Goal: Task Accomplishment & Management: Complete application form

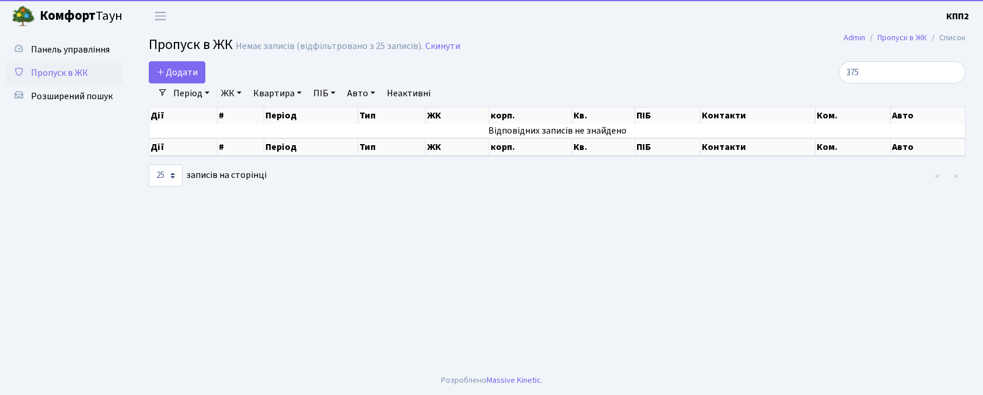
select select "25"
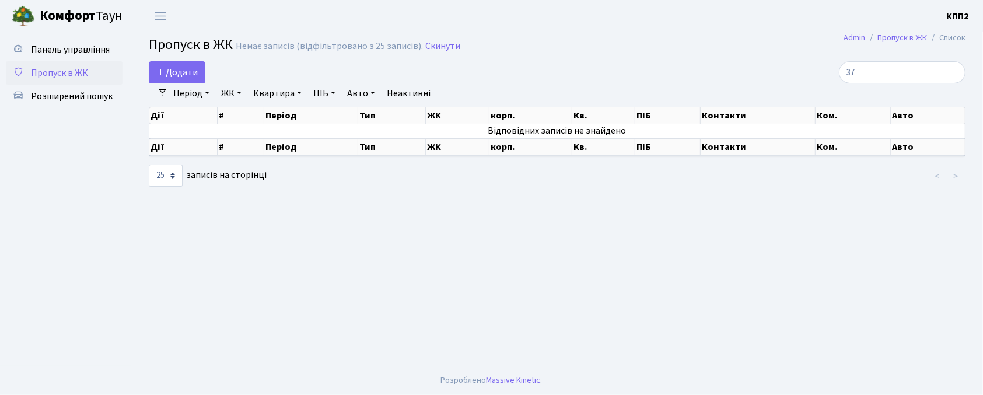
type input "3"
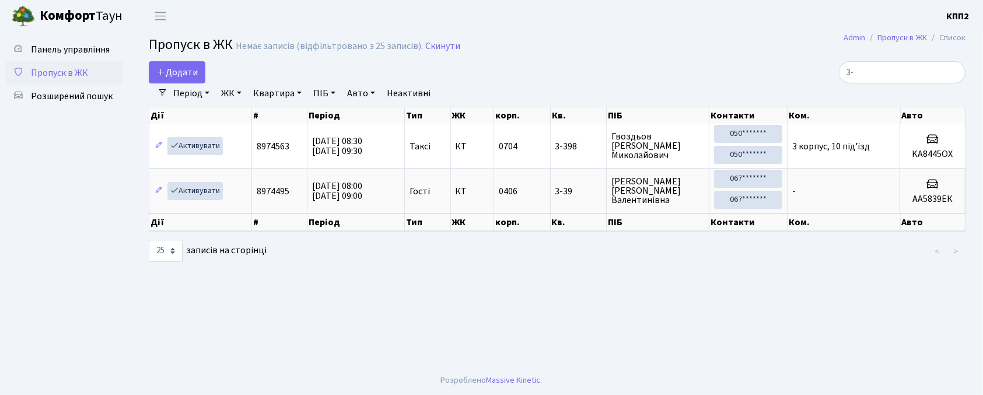
type input "3"
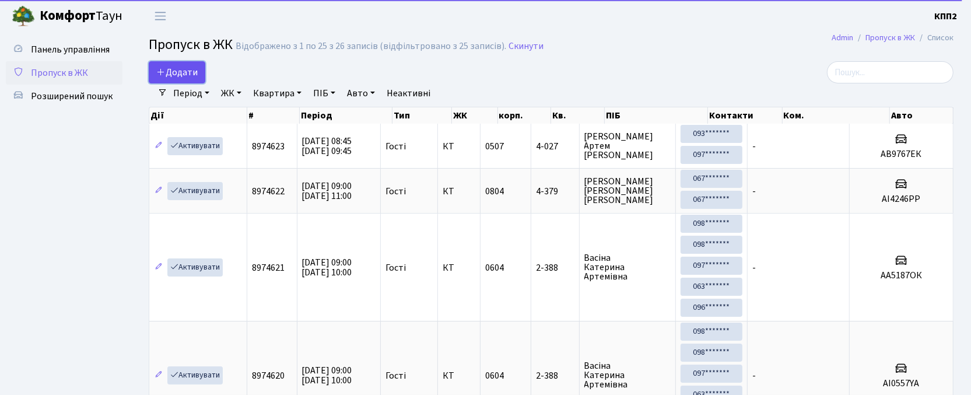
click at [155, 65] on link "Додати" at bounding box center [177, 72] width 57 height 22
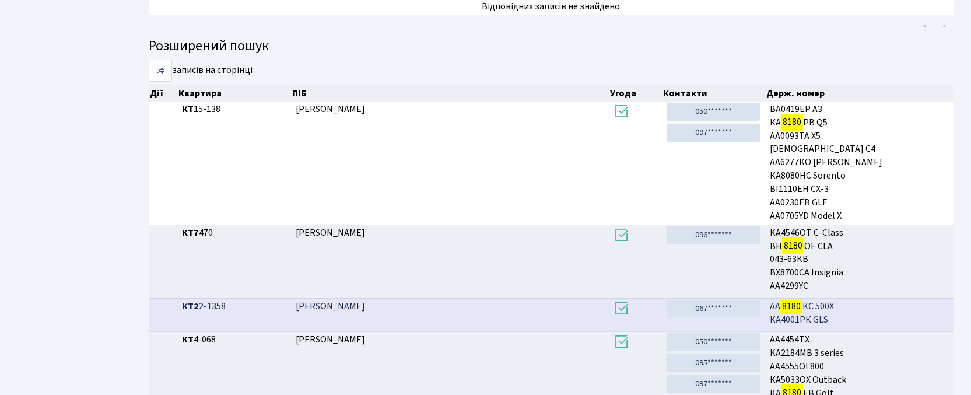
scroll to position [63, 0]
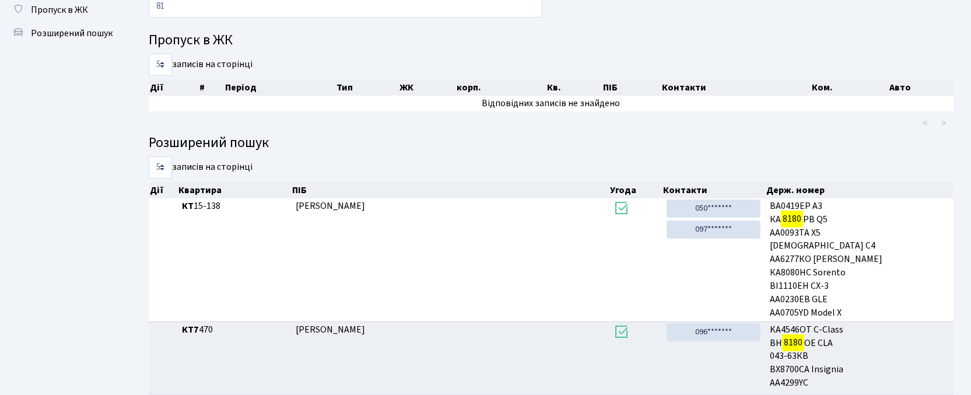
type input "8"
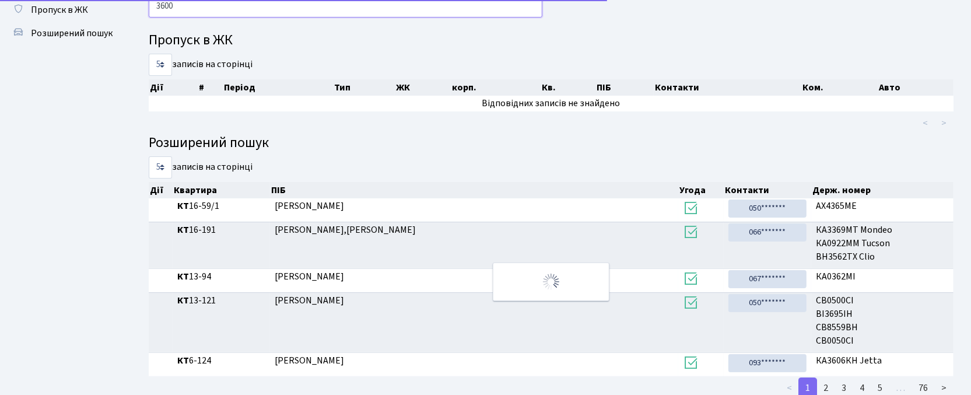
scroll to position [6, 0]
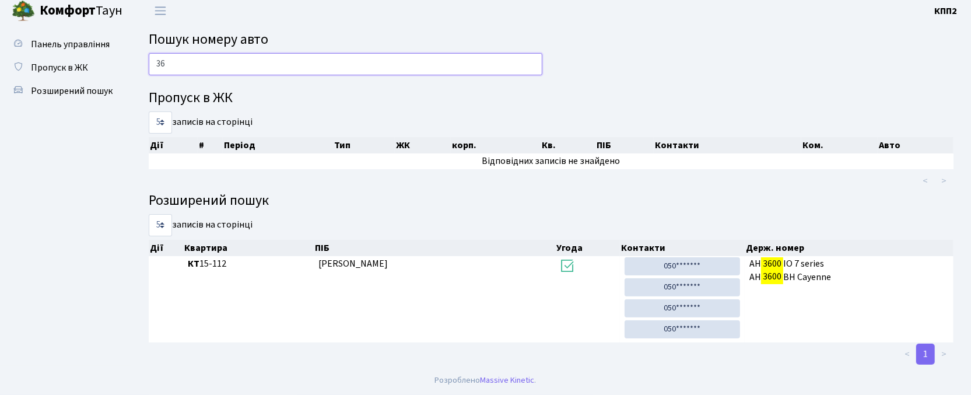
type input "3"
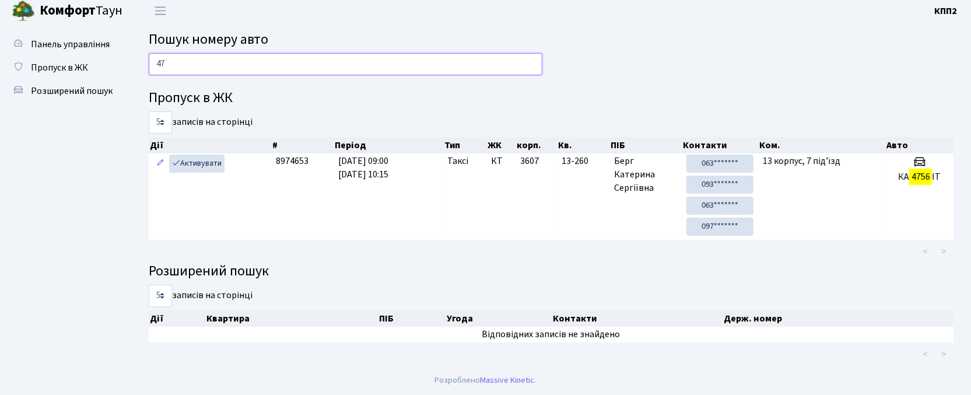
type input "4"
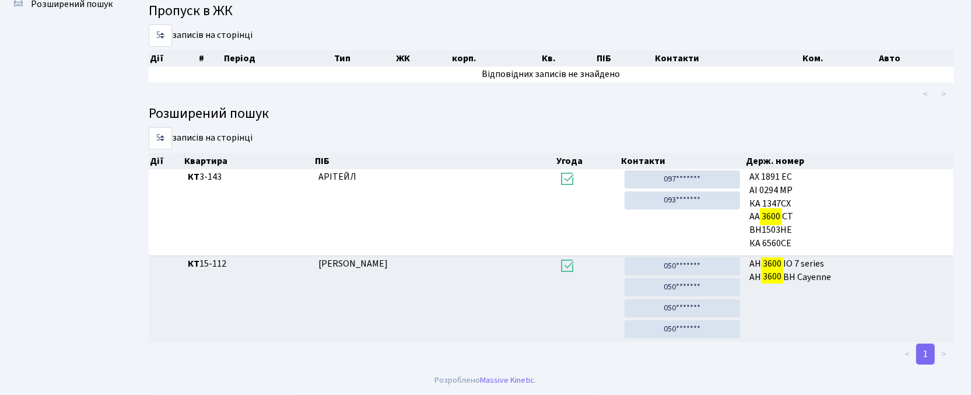
scroll to position [63, 0]
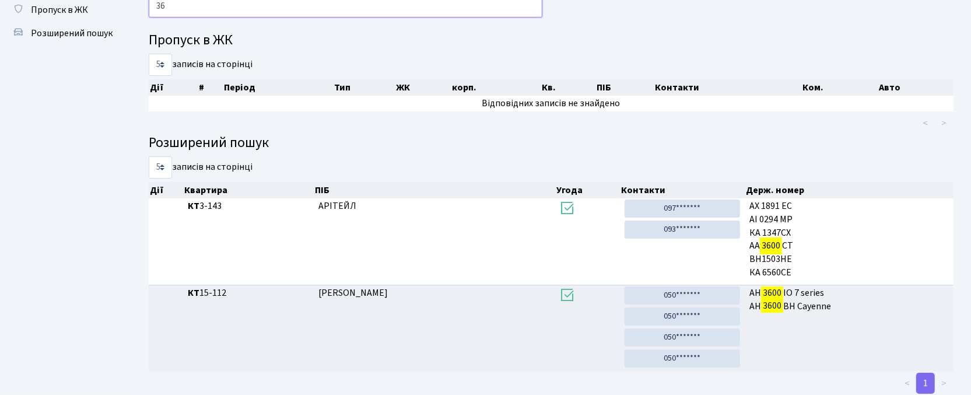
type input "3"
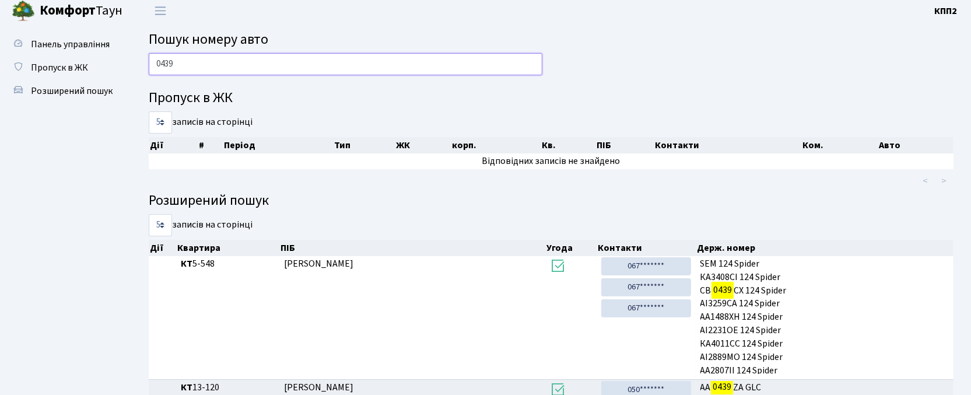
scroll to position [0, 0]
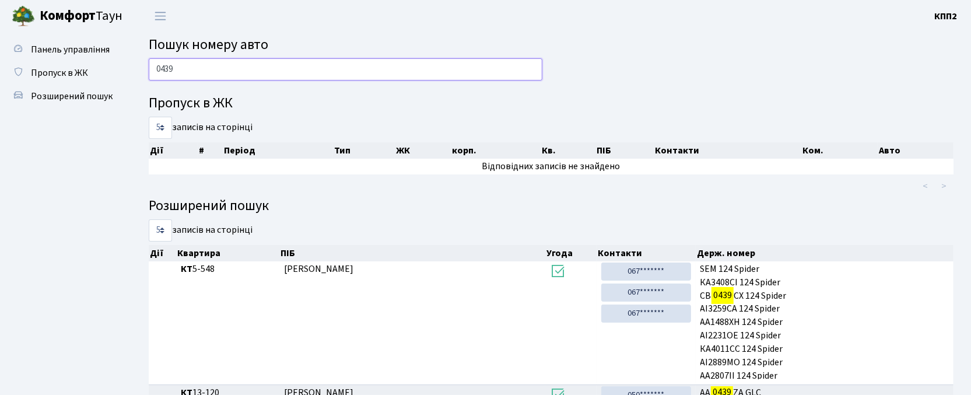
type input "0439"
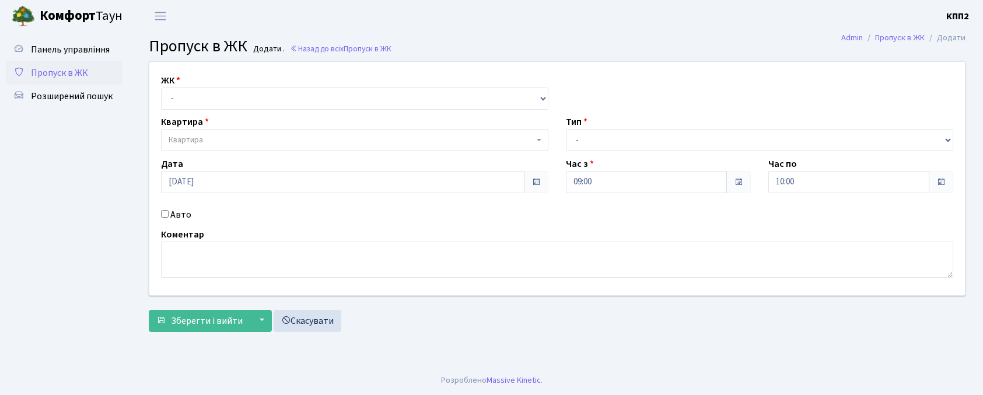
click at [208, 98] on select "- КТ, вул. Регенераторна, 4 КТ2, просп. Соборності, 17 КТ3, вул. Березнева, 16 …" at bounding box center [354, 98] width 387 height 22
select select "271"
click at [161, 87] on select "- КТ, вул. Регенераторна, 4 КТ2, просп. Соборності, 17 КТ3, вул. Березнева, 16 …" at bounding box center [354, 98] width 387 height 22
select select
click at [223, 138] on span "Квартира" at bounding box center [351, 140] width 365 height 12
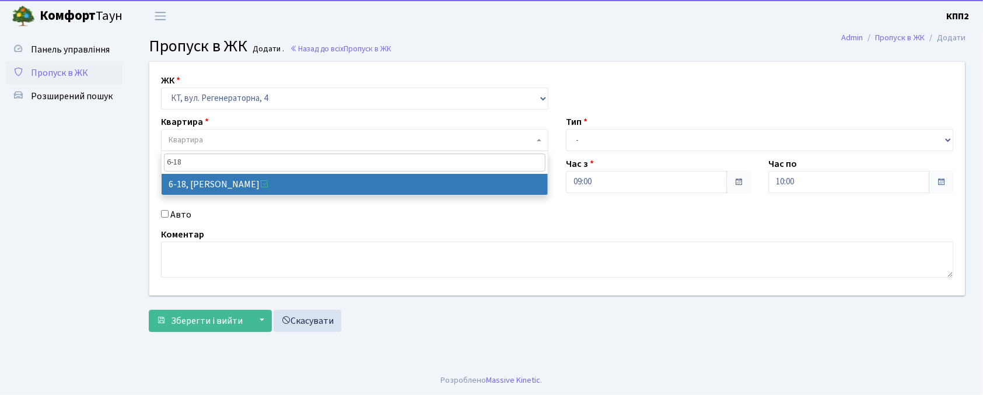
type input "6-18"
select select "5198"
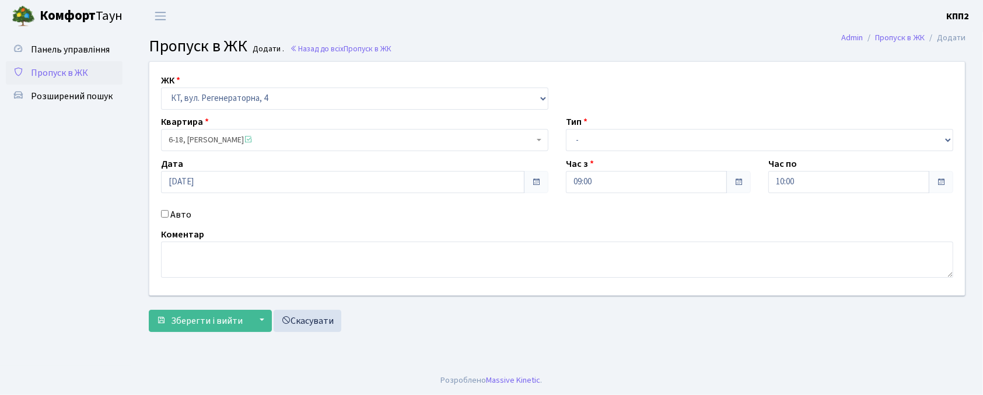
click at [178, 212] on label "Авто" at bounding box center [180, 215] width 21 height 14
click at [169, 212] on input "Авто" at bounding box center [165, 214] width 8 height 8
checkbox input "true"
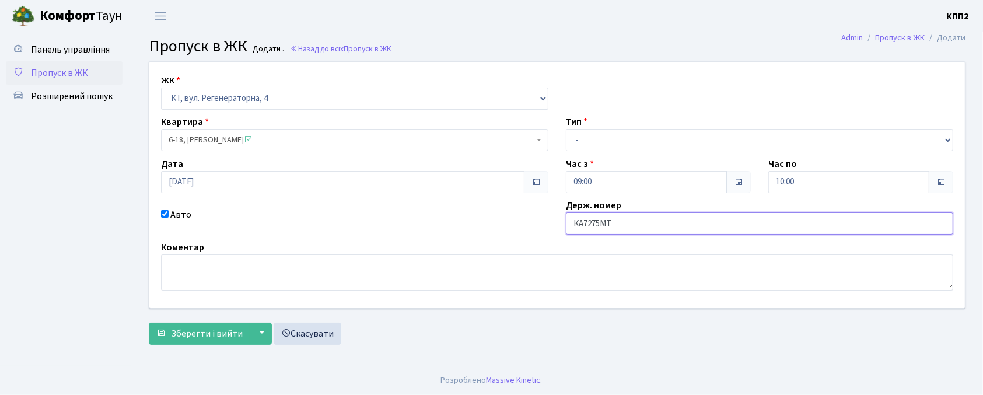
type input "КА7275МТ"
click at [639, 139] on select "- Доставка Таксі Гості Сервіс" at bounding box center [759, 140] width 387 height 22
select select "2"
click at [566, 129] on select "- Доставка Таксі Гості Сервіс" at bounding box center [759, 140] width 387 height 22
drag, startPoint x: 183, startPoint y: 331, endPoint x: 191, endPoint y: 328, distance: 8.9
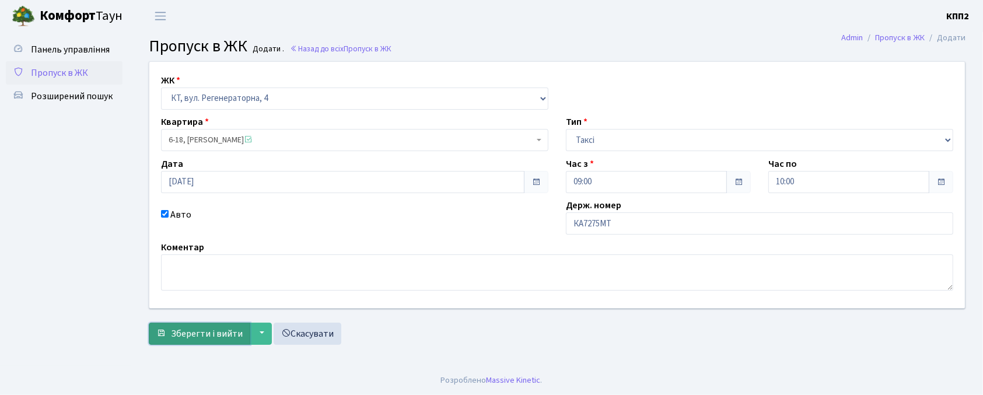
click at [185, 331] on span "Зберегти і вийти" at bounding box center [207, 333] width 72 height 13
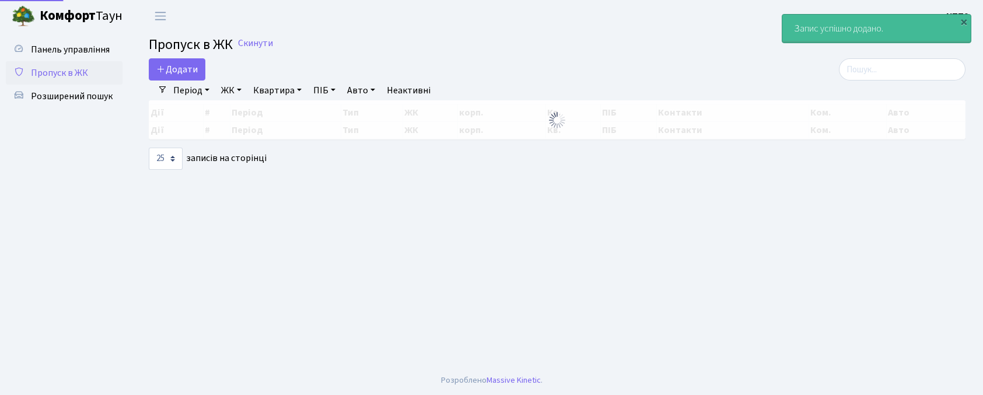
select select "25"
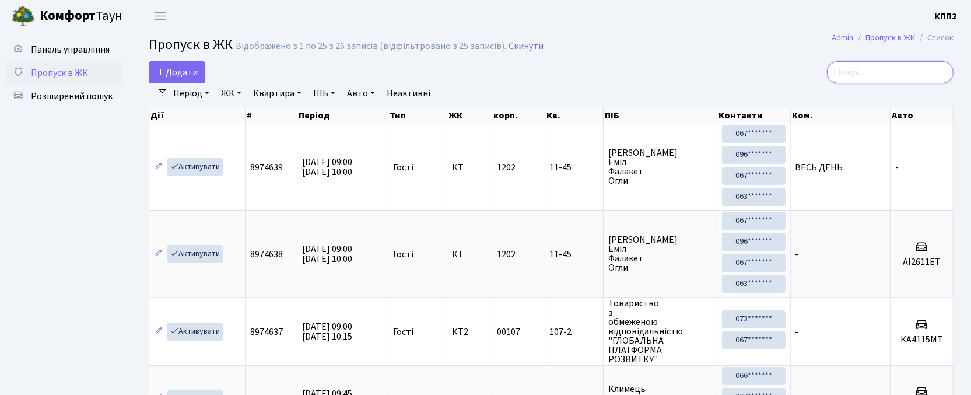
click at [906, 82] on input "search" at bounding box center [890, 72] width 127 height 22
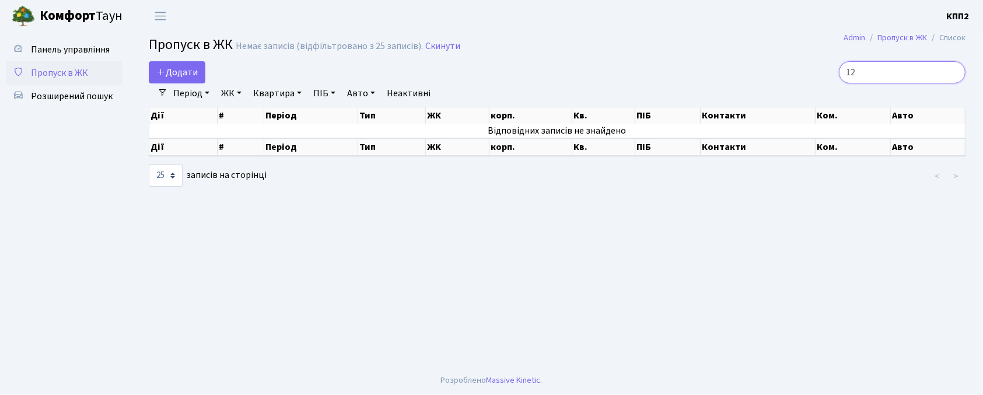
type input "1"
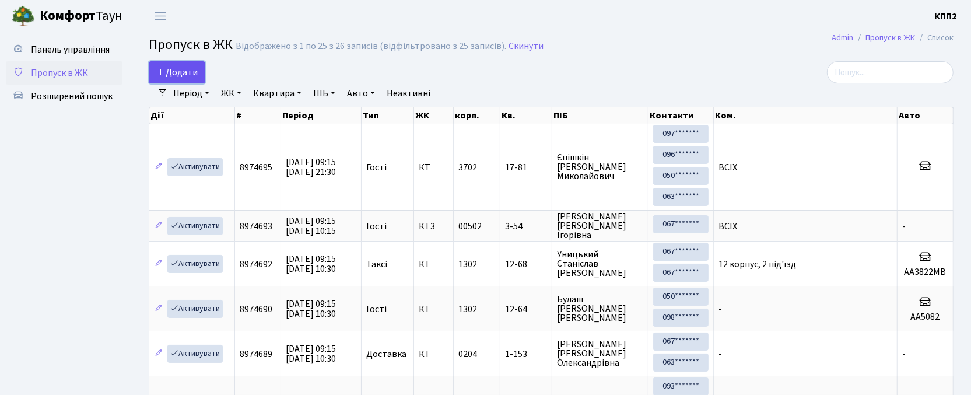
click at [180, 78] on span "Додати" at bounding box center [176, 72] width 41 height 13
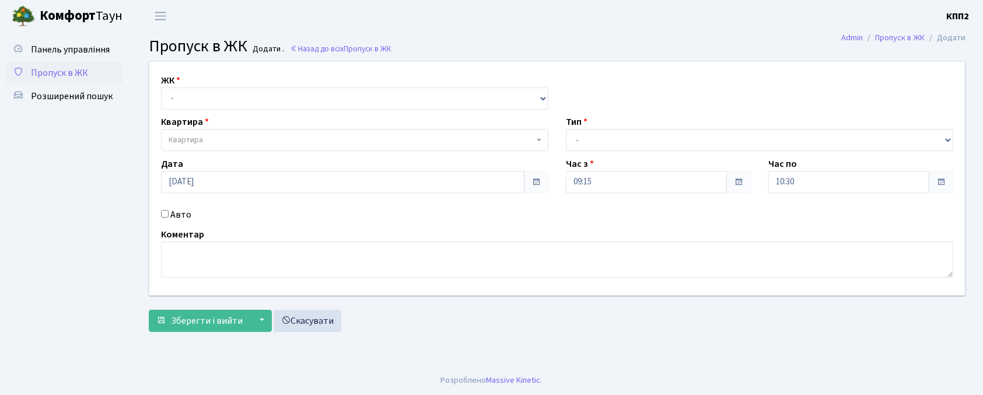
select select "302"
click at [161, 87] on select "- КТ, вул. Регенераторна, 4 КТ2, просп. [STREET_ADDRESS] [STREET_ADDRESS] [PERS…" at bounding box center [354, 98] width 387 height 22
select select
click at [176, 215] on label "Авто" at bounding box center [180, 215] width 21 height 14
click at [169, 215] on input "Авто" at bounding box center [165, 214] width 8 height 8
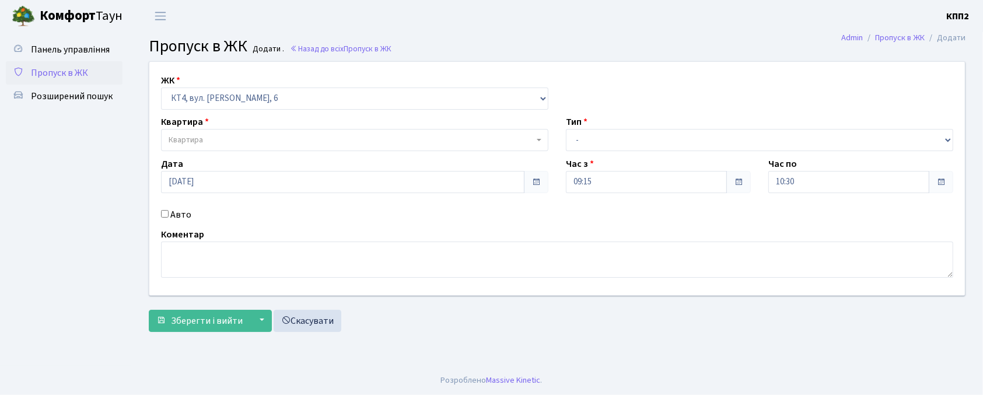
checkbox input "true"
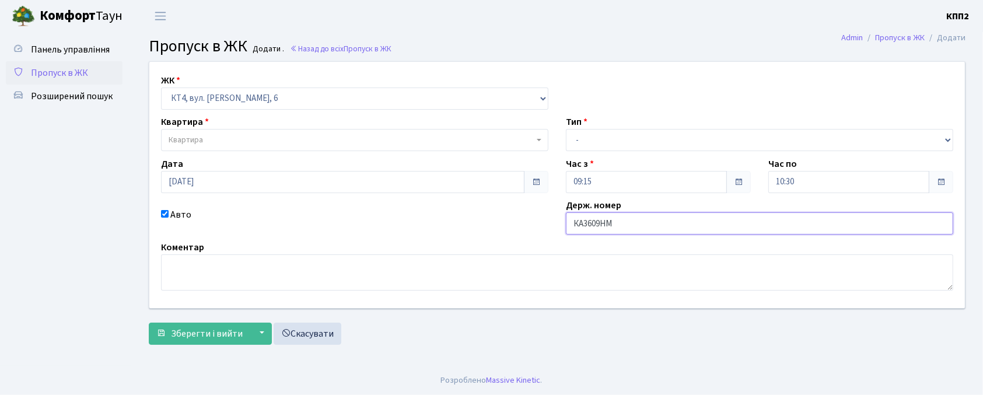
type input "КА3609НМ"
click at [215, 136] on span "Квартира" at bounding box center [351, 140] width 365 height 12
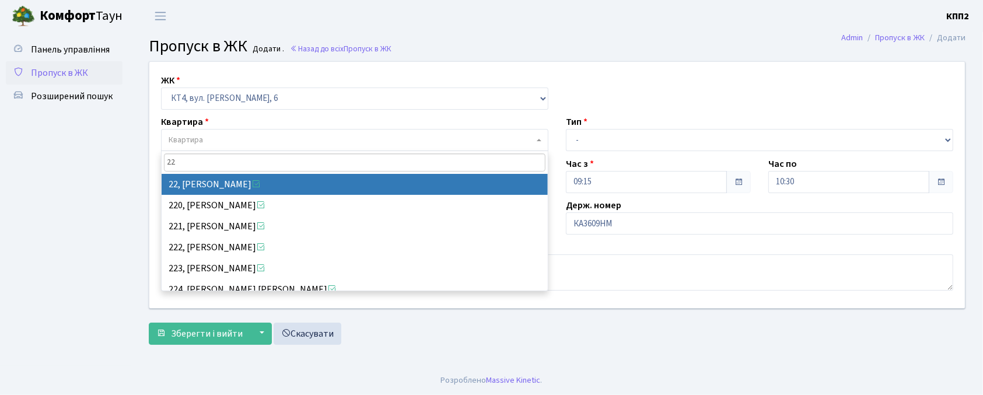
type input "22"
select select "16752"
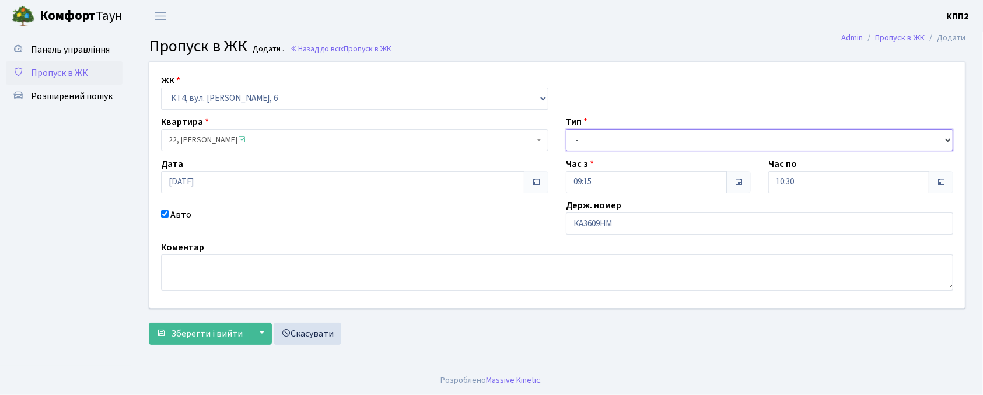
click at [626, 143] on select "- Доставка Таксі Гості Сервіс" at bounding box center [759, 140] width 387 height 22
select select "2"
click at [566, 129] on select "- Доставка Таксі Гості Сервіс" at bounding box center [759, 140] width 387 height 22
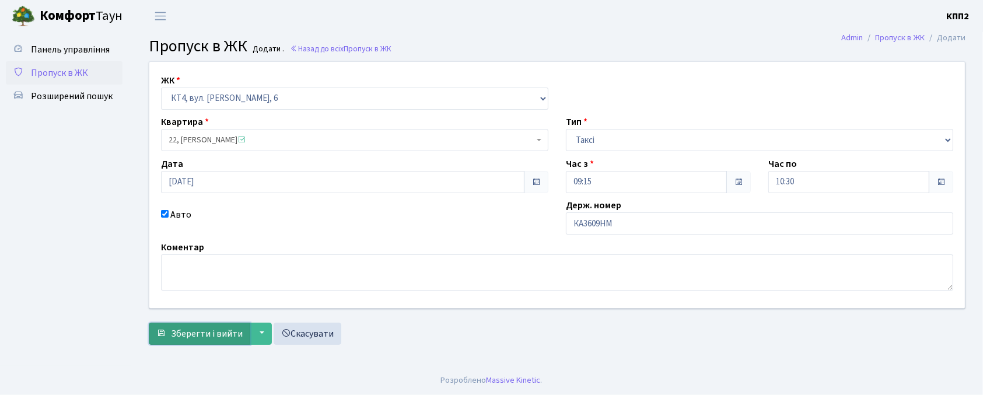
click at [203, 327] on button "Зберегти і вийти" at bounding box center [199, 334] width 101 height 22
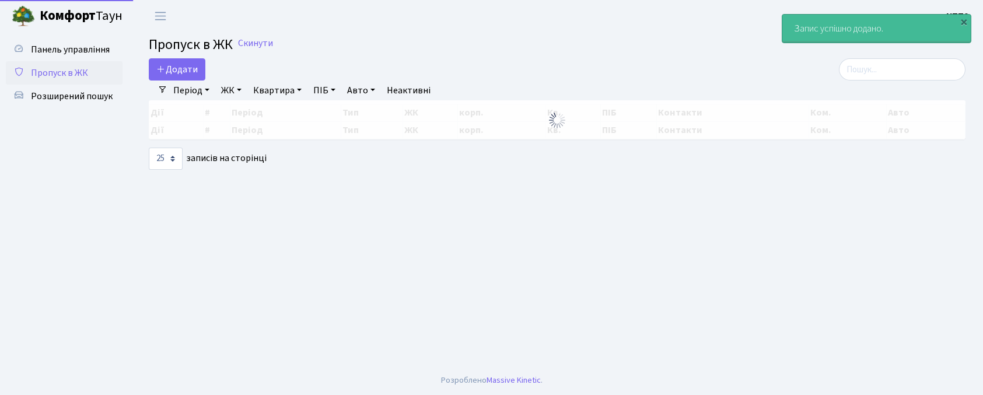
select select "25"
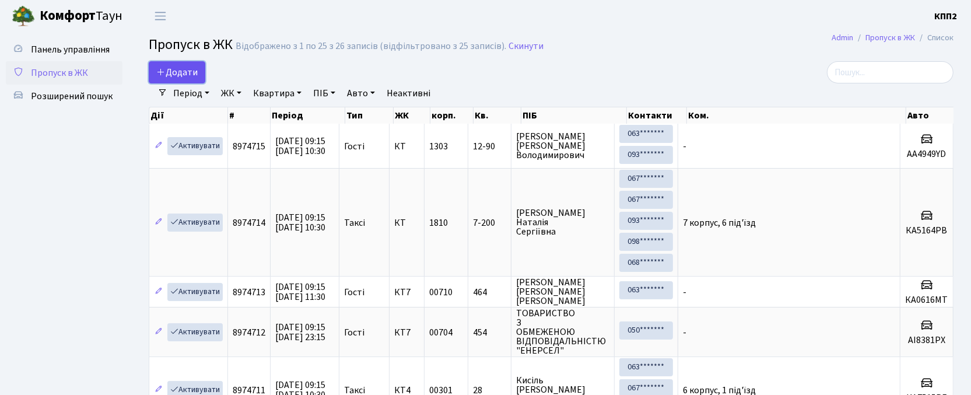
click at [180, 77] on span "Додати" at bounding box center [176, 72] width 41 height 13
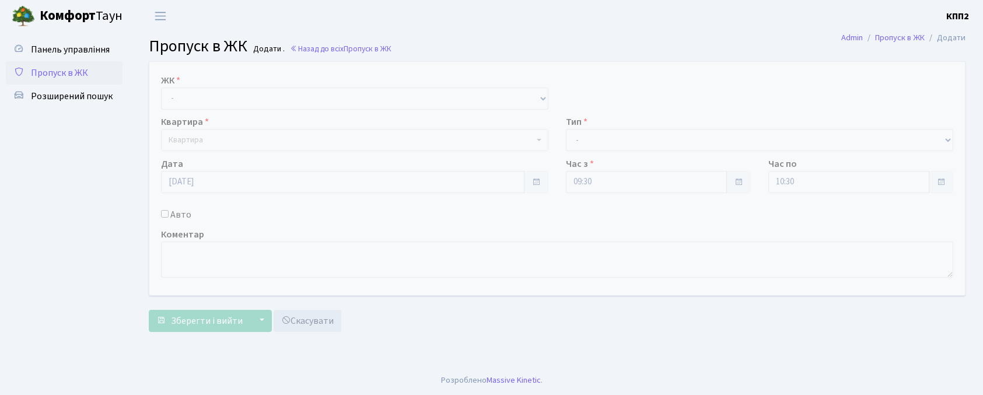
click at [187, 97] on select "- КТ, вул. Регенераторна, 4 КТ2, просп. [STREET_ADDRESS] [STREET_ADDRESS] [PERS…" at bounding box center [354, 98] width 387 height 22
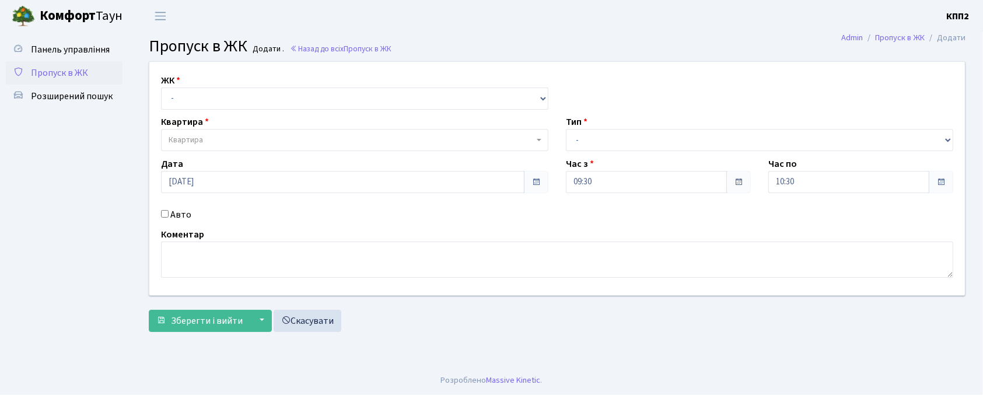
select select "271"
click at [161, 87] on select "- КТ, вул. Регенераторна, 4 КТ2, просп. [STREET_ADDRESS] [STREET_ADDRESS] [PERS…" at bounding box center [354, 98] width 387 height 22
select select
click at [176, 217] on label "Авто" at bounding box center [180, 215] width 21 height 14
click at [169, 217] on input "Авто" at bounding box center [165, 214] width 8 height 8
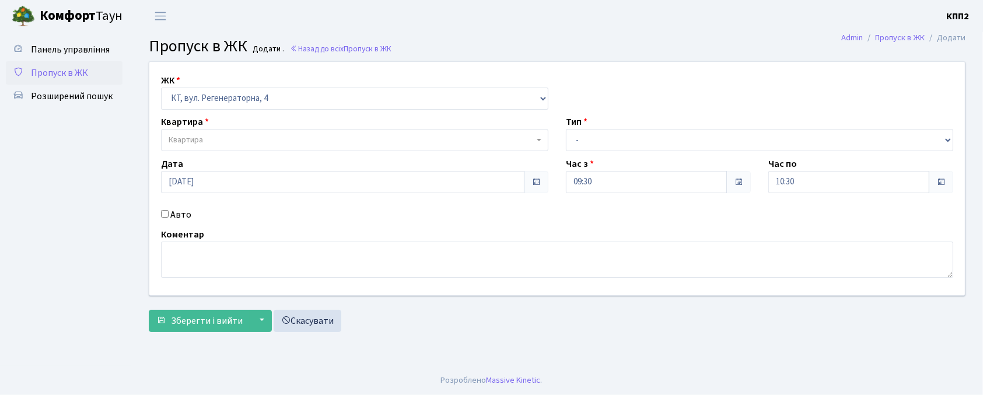
checkbox input "true"
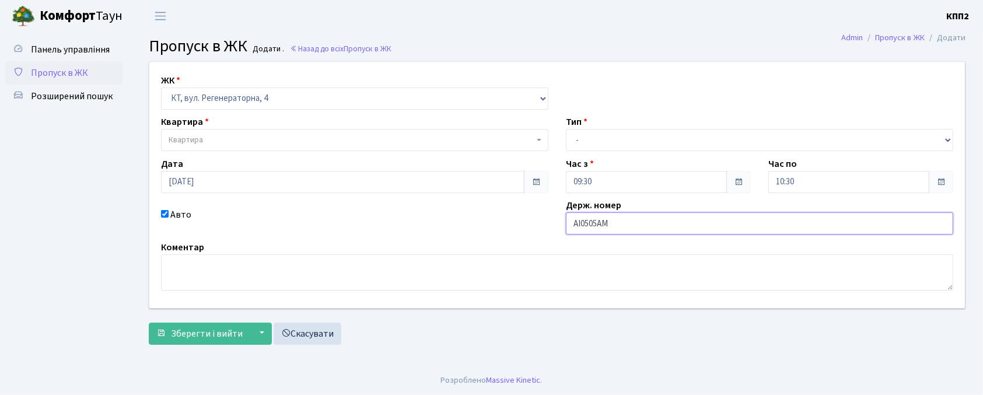
type input "АІ0505АМ"
click at [213, 134] on span "Квартира" at bounding box center [351, 140] width 365 height 12
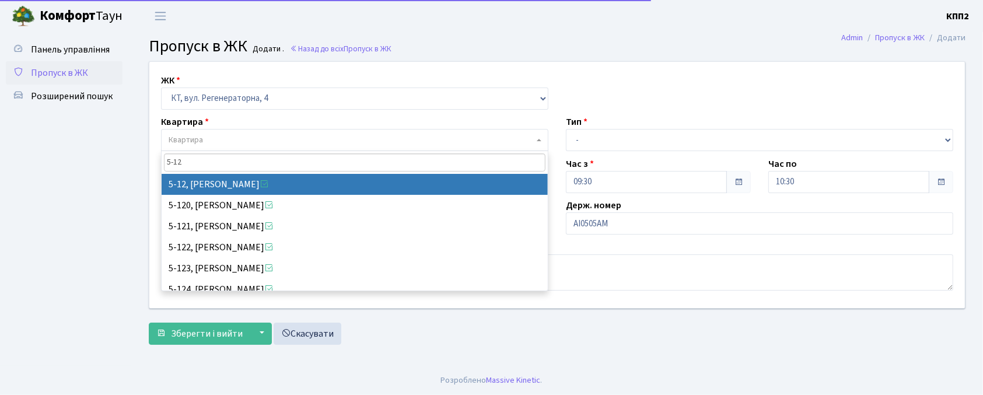
type input "5-12"
select select "2504"
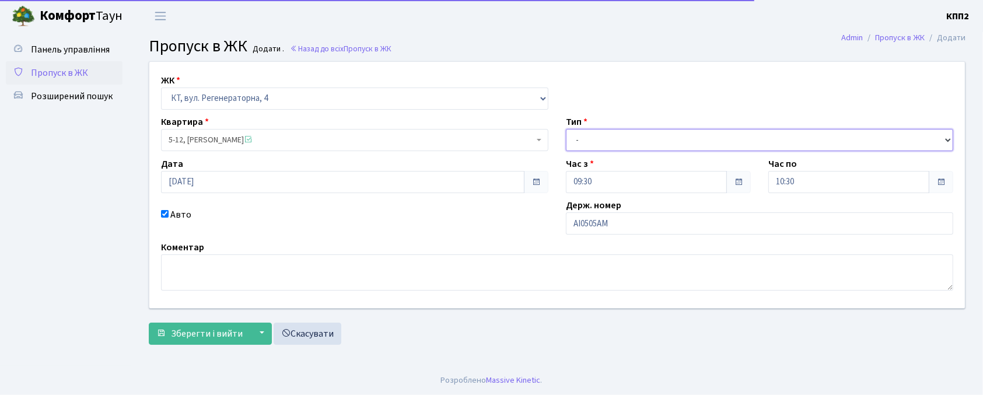
click at [700, 140] on select "- Доставка Таксі Гості Сервіс" at bounding box center [759, 140] width 387 height 22
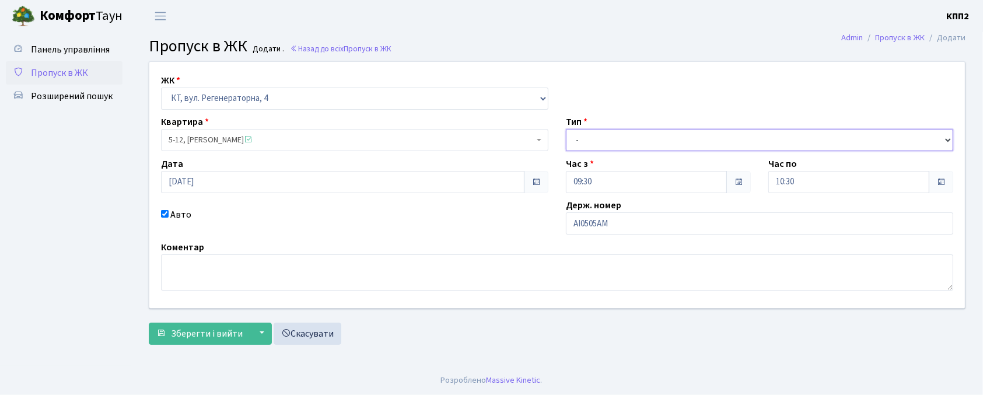
select select "2"
click at [566, 129] on select "- Доставка Таксі Гості Сервіс" at bounding box center [759, 140] width 387 height 22
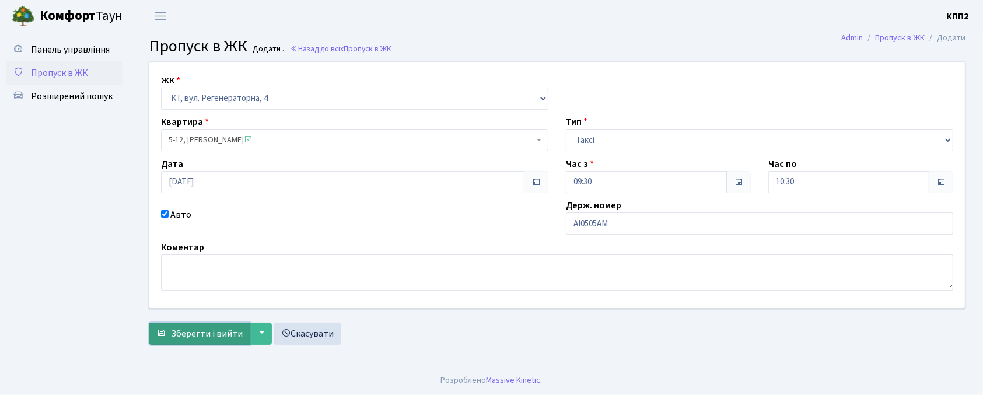
drag, startPoint x: 164, startPoint y: 331, endPoint x: 155, endPoint y: 318, distance: 16.7
click at [164, 331] on span "submit" at bounding box center [160, 332] width 9 height 9
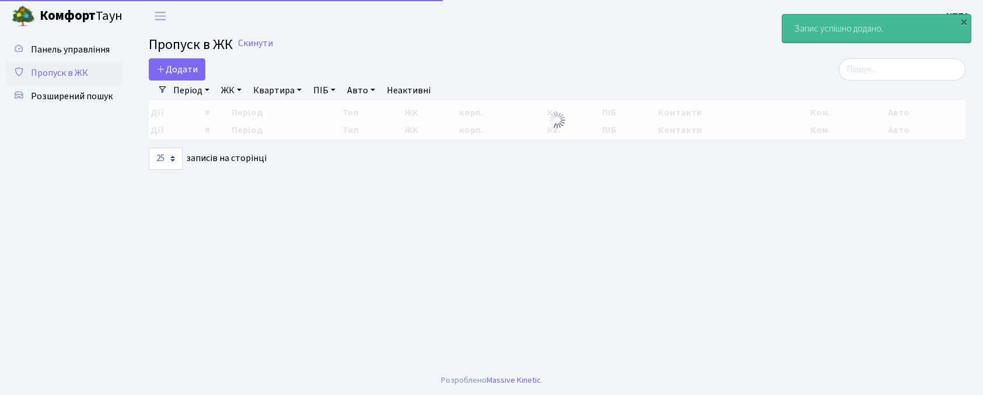
select select "25"
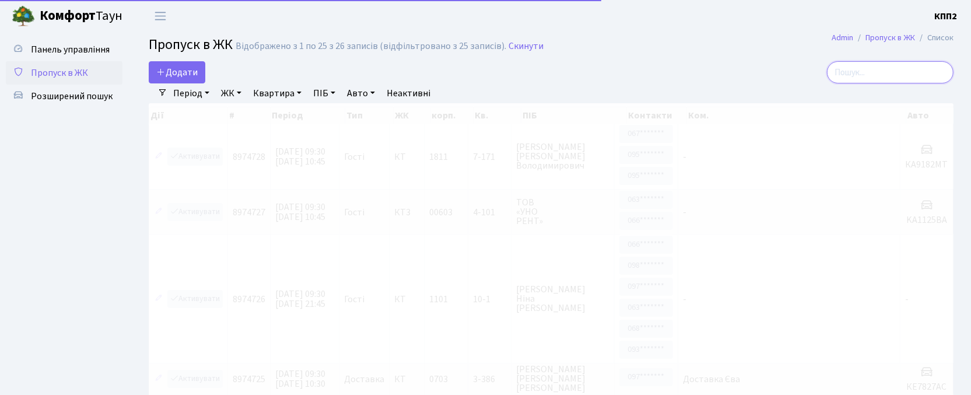
click at [861, 66] on input "search" at bounding box center [890, 72] width 127 height 22
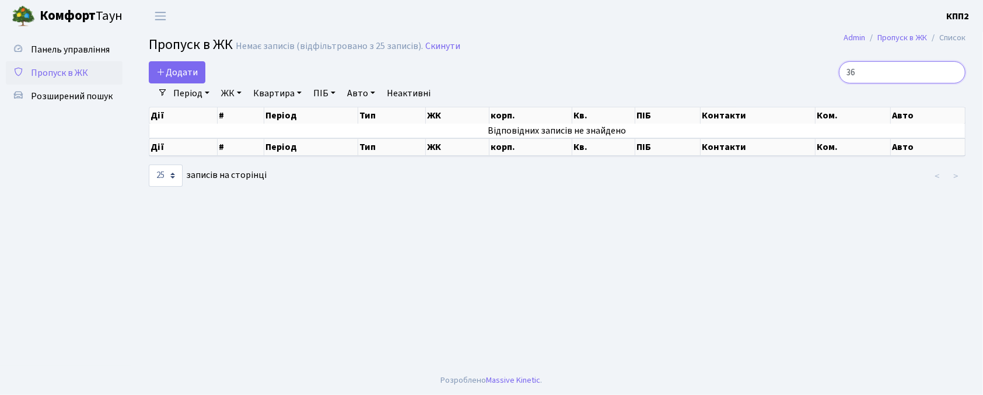
type input "3"
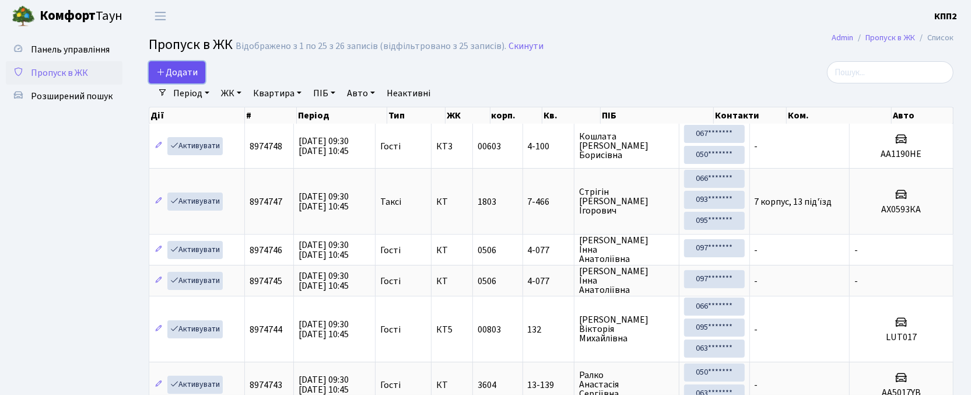
click at [188, 79] on link "Додати" at bounding box center [177, 72] width 57 height 22
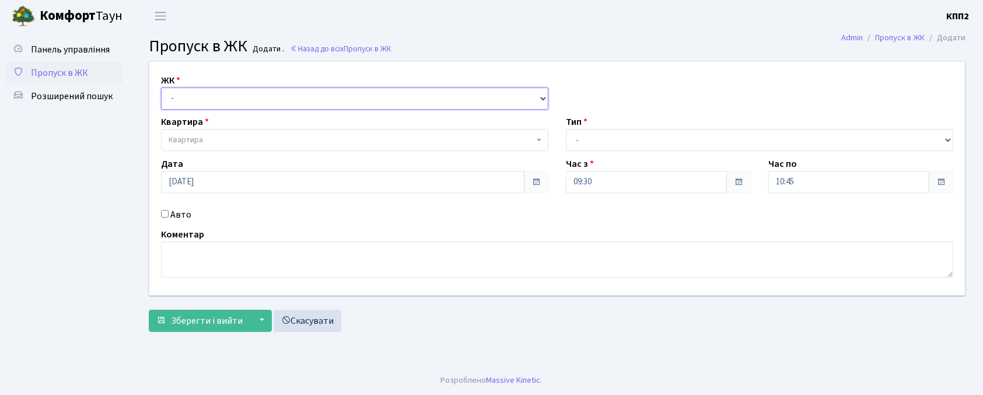
drag, startPoint x: 219, startPoint y: 101, endPoint x: 225, endPoint y: 108, distance: 8.7
click at [219, 100] on select "- КТ, вул. Регенераторна, 4 КТ2, просп. [STREET_ADDRESS] [STREET_ADDRESS] [PERS…" at bounding box center [354, 98] width 387 height 22
select select "302"
click at [161, 87] on select "- КТ, вул. Регенераторна, 4 КТ2, просп. [STREET_ADDRESS] [STREET_ADDRESS] [PERS…" at bounding box center [354, 98] width 387 height 22
select select
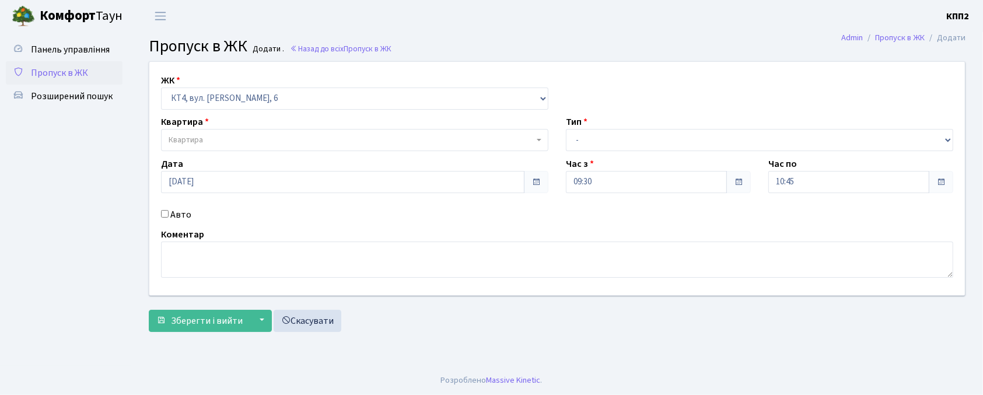
click at [184, 139] on span "Квартира" at bounding box center [186, 140] width 34 height 12
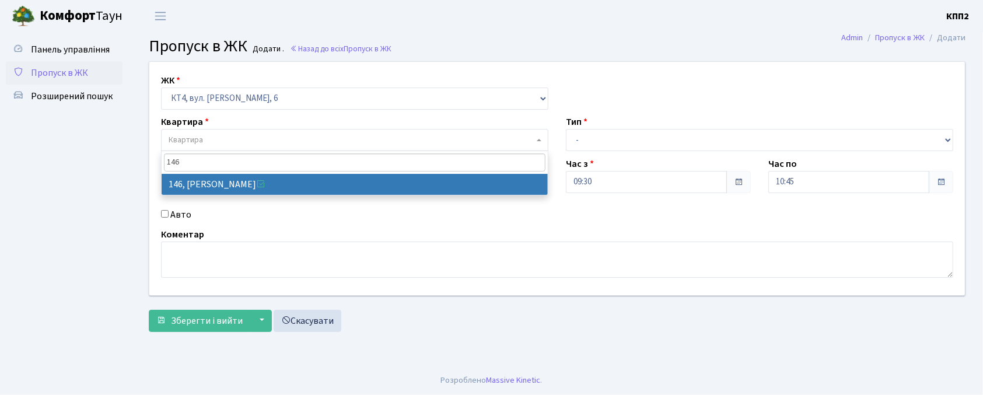
type input "146"
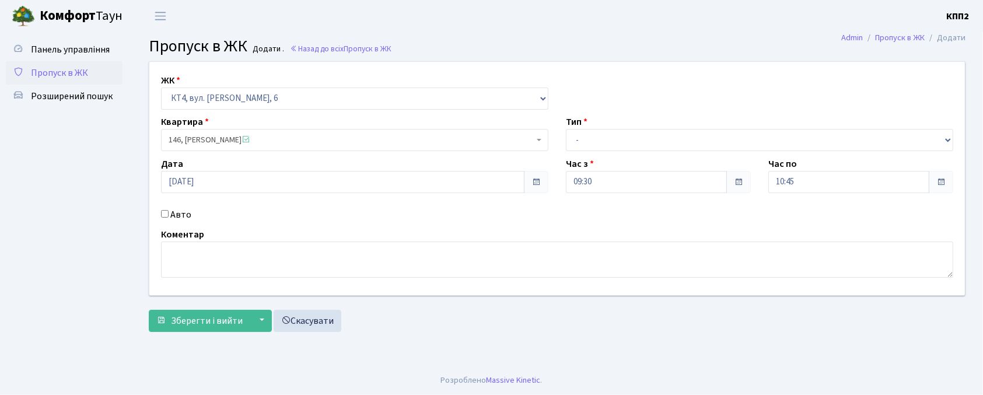
select select "16869"
click at [693, 141] on select "- Доставка Таксі Гості Сервіс" at bounding box center [759, 140] width 387 height 22
select select "2"
click at [566, 129] on select "- Доставка Таксі Гості Сервіс" at bounding box center [759, 140] width 387 height 22
click at [180, 216] on label "Авто" at bounding box center [180, 215] width 21 height 14
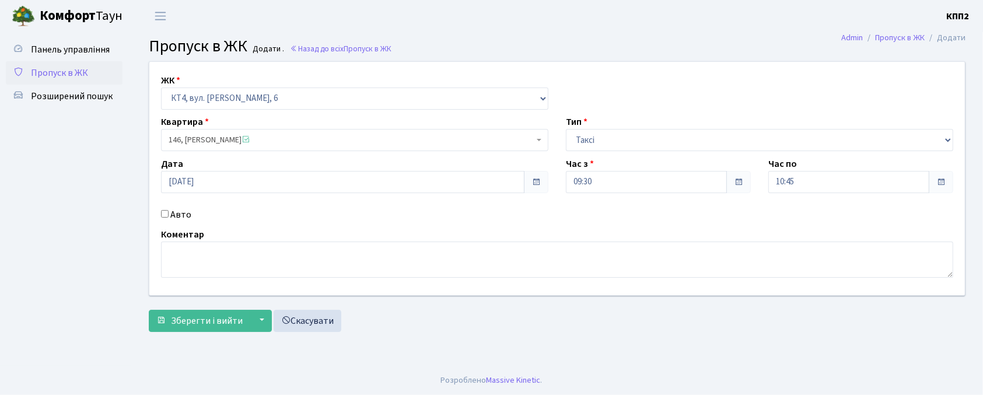
click at [169, 216] on input "Авто" at bounding box center [165, 214] width 8 height 8
checkbox input "true"
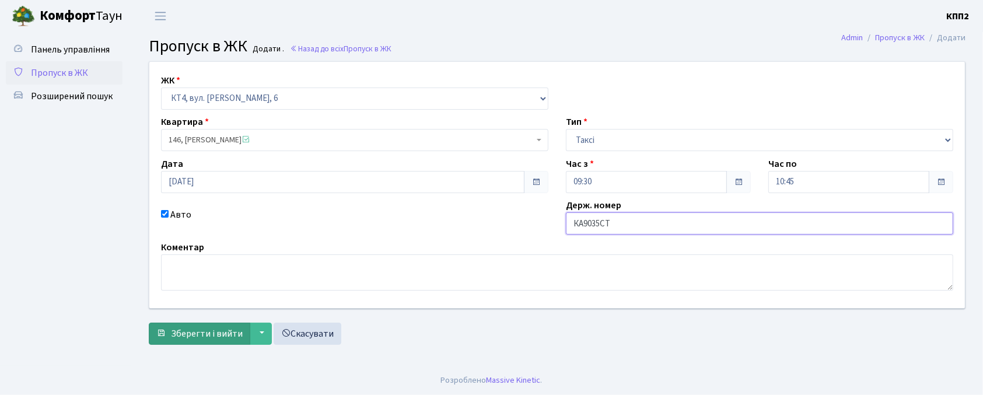
type input "КА9035СТ"
click at [177, 330] on span "Зберегти і вийти" at bounding box center [207, 333] width 72 height 13
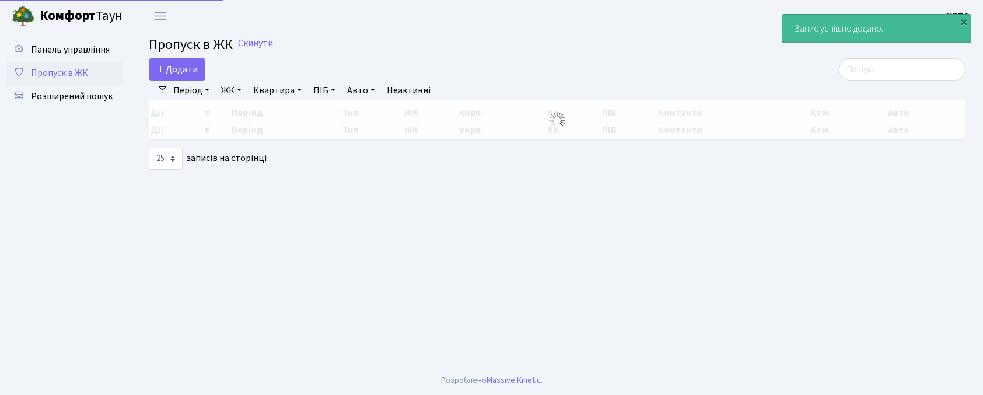
select select "25"
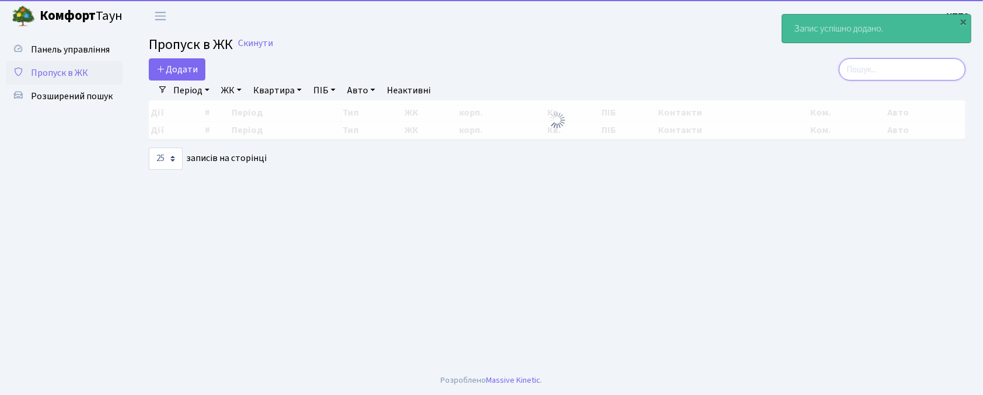
click at [897, 75] on input "search" at bounding box center [902, 69] width 127 height 22
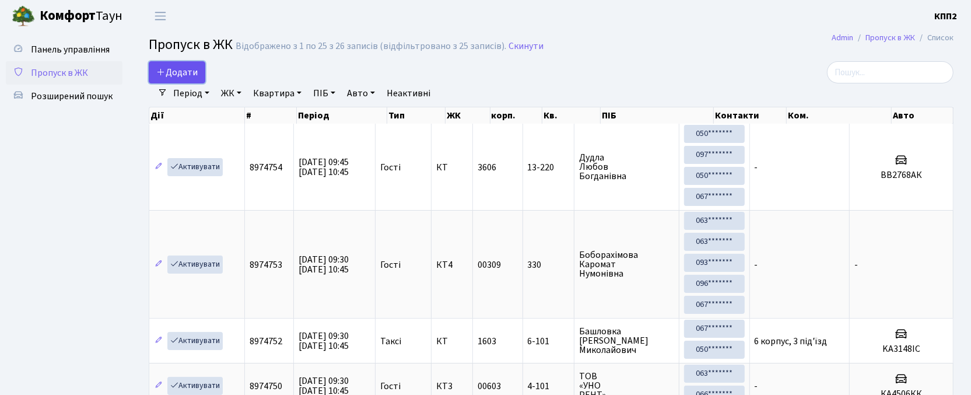
click at [194, 70] on span "Додати" at bounding box center [176, 72] width 41 height 13
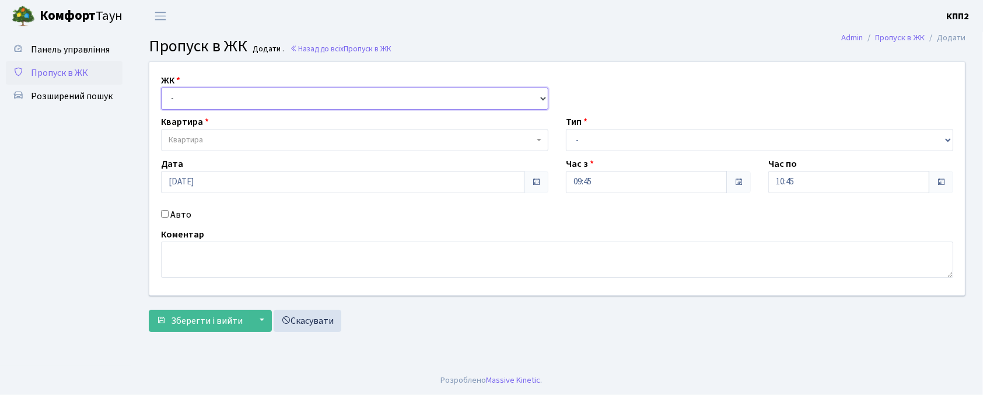
click at [229, 91] on select "- КТ, вул. Регенераторна, 4 КТ2, просп. Соборності, 17 КТ3, вул. Березнева, 16 …" at bounding box center [354, 98] width 387 height 22
select select "271"
click at [161, 87] on select "- КТ, вул. Регенераторна, 4 КТ2, просп. Соборності, 17 КТ3, вул. Березнева, 16 …" at bounding box center [354, 98] width 387 height 22
select select
click at [243, 141] on span "Квартира" at bounding box center [351, 140] width 365 height 12
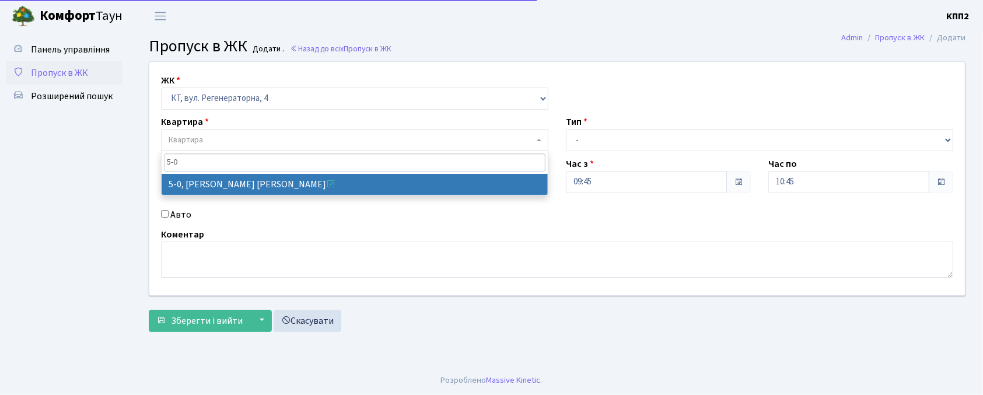
type input "5-0"
select select "5323"
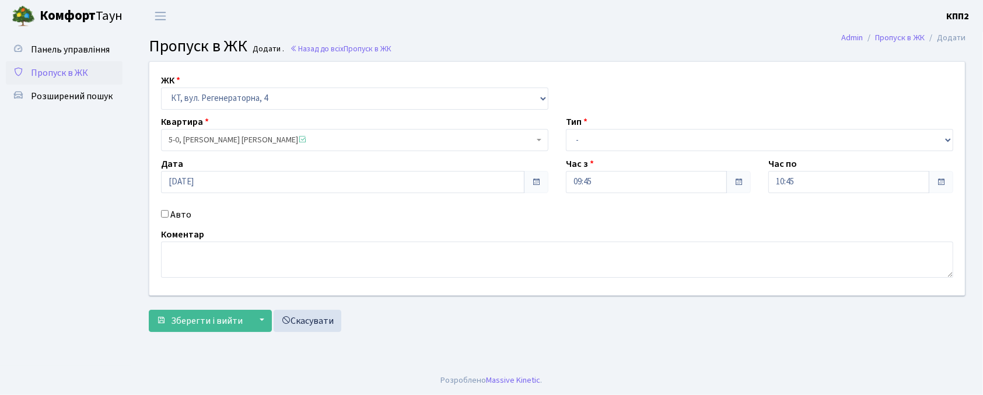
click at [166, 215] on input "Авто" at bounding box center [165, 214] width 8 height 8
checkbox input "true"
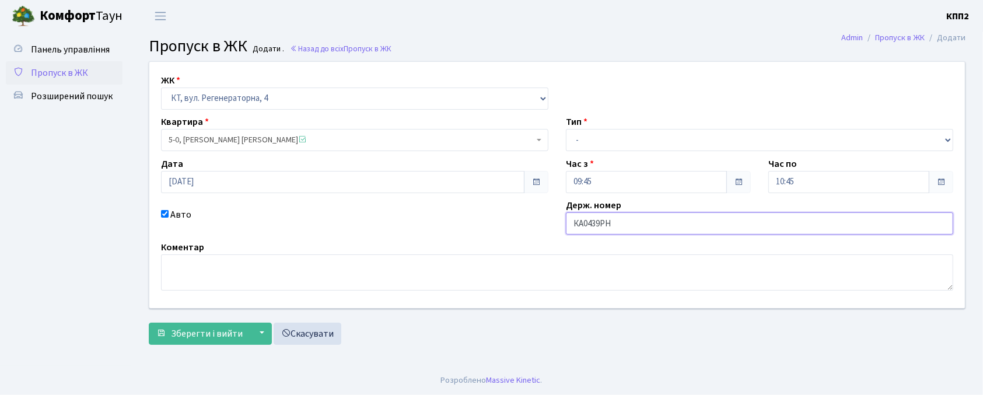
type input "КА0439РН"
drag, startPoint x: 572, startPoint y: 125, endPoint x: 574, endPoint y: 131, distance: 6.7
click at [573, 129] on label "Тип" at bounding box center [577, 122] width 22 height 14
click at [584, 148] on select "- Доставка Таксі Гості Сервіс" at bounding box center [759, 140] width 387 height 22
select select "2"
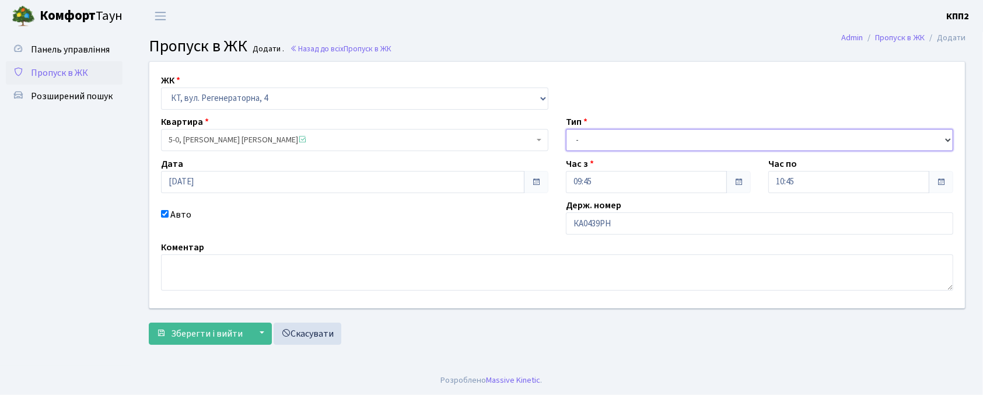
click at [566, 129] on select "- Доставка Таксі Гості Сервіс" at bounding box center [759, 140] width 387 height 22
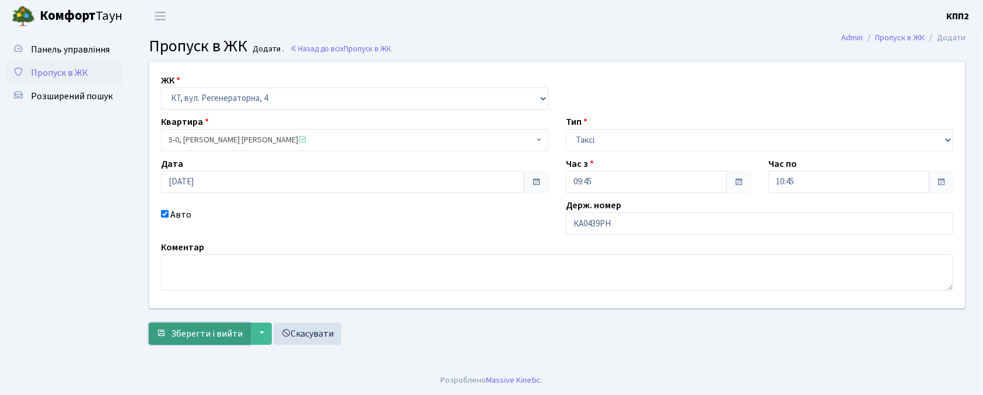
click at [197, 330] on span "Зберегти і вийти" at bounding box center [207, 333] width 72 height 13
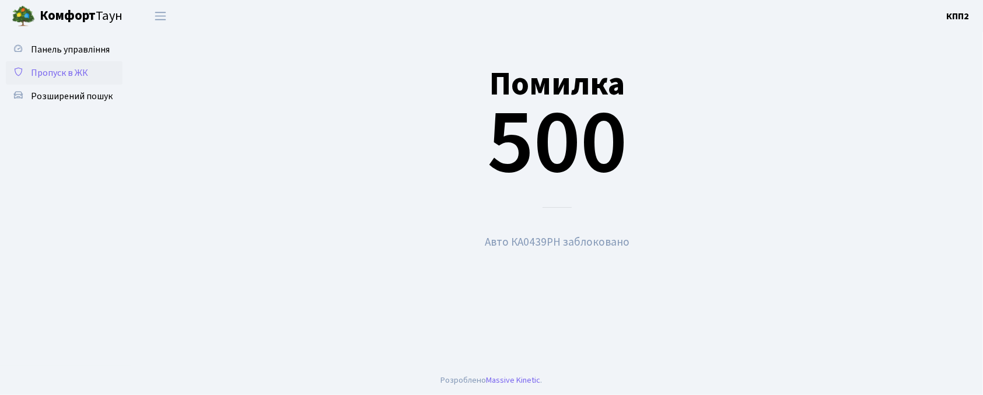
click at [92, 77] on link "Пропуск в ЖК" at bounding box center [64, 72] width 117 height 23
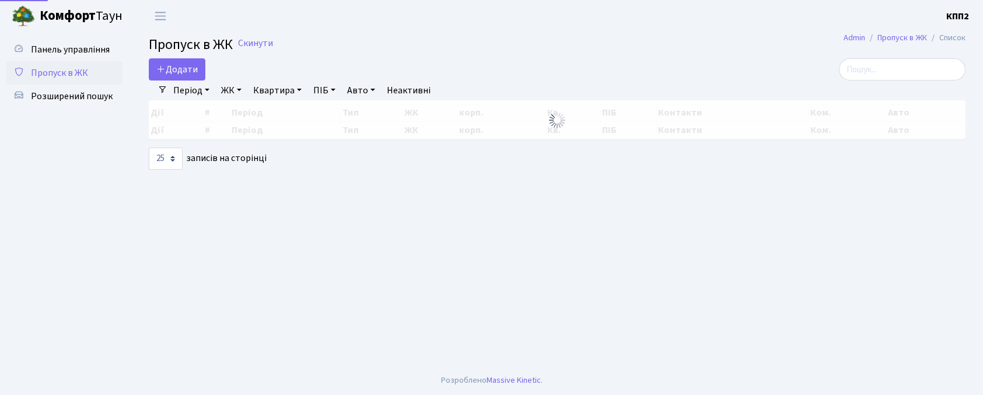
select select "25"
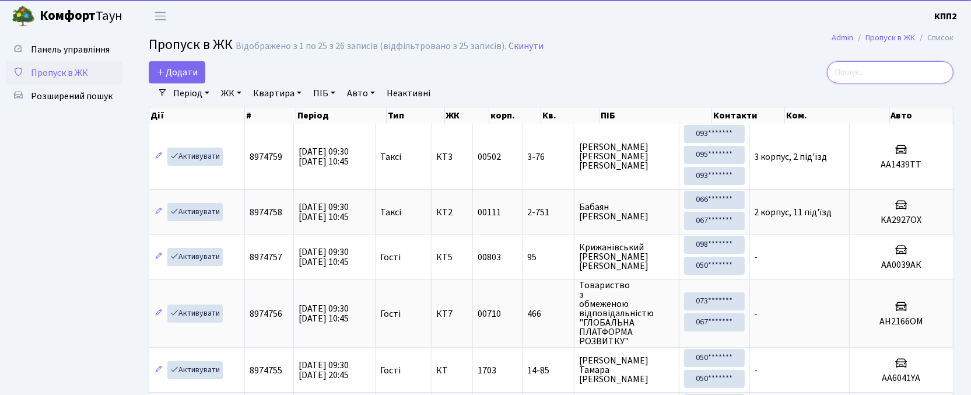
click at [877, 61] on input "search" at bounding box center [890, 72] width 127 height 22
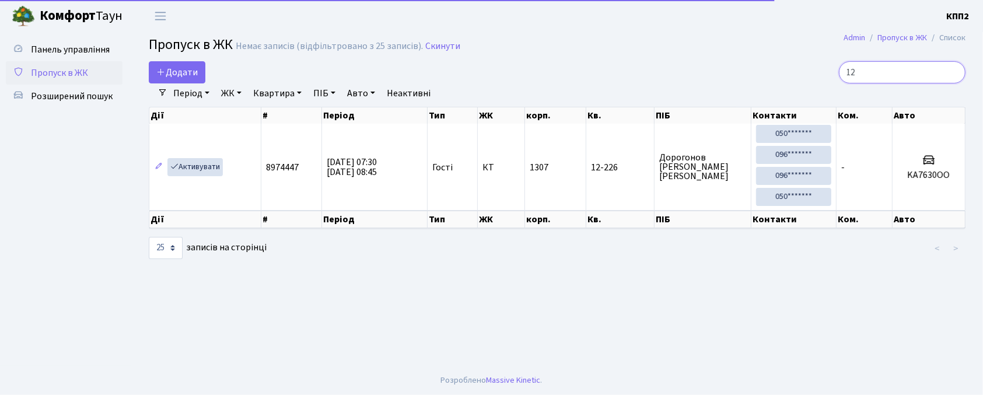
type input "1"
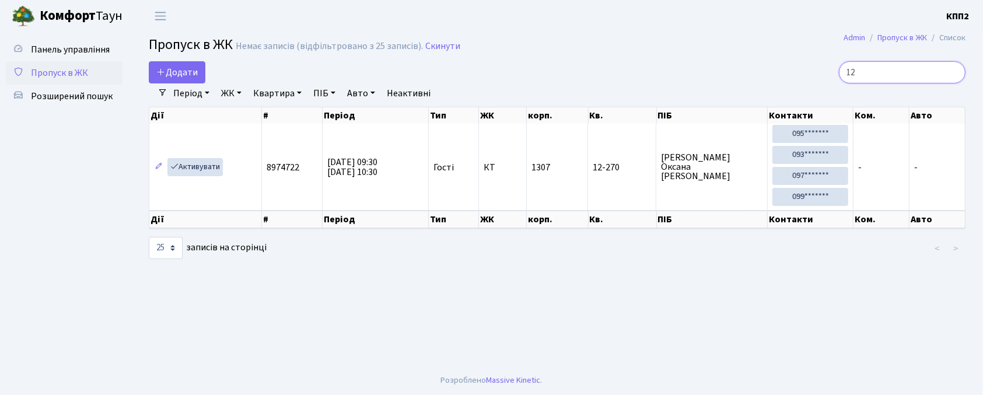
type input "1"
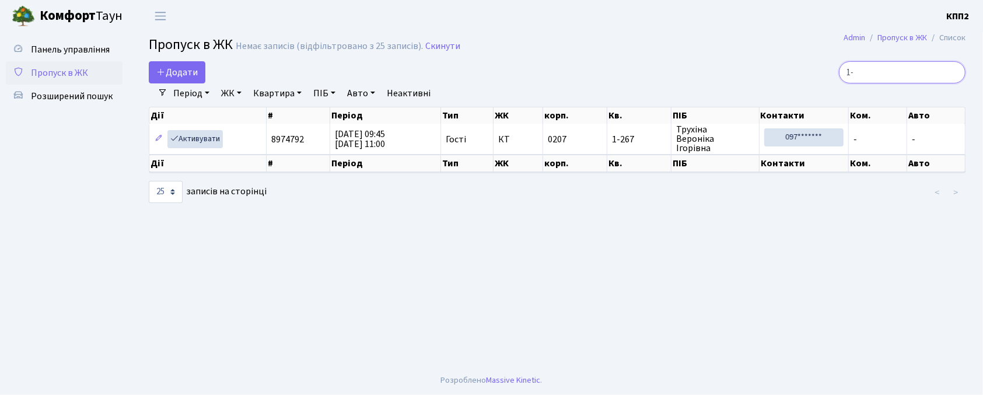
type input "1"
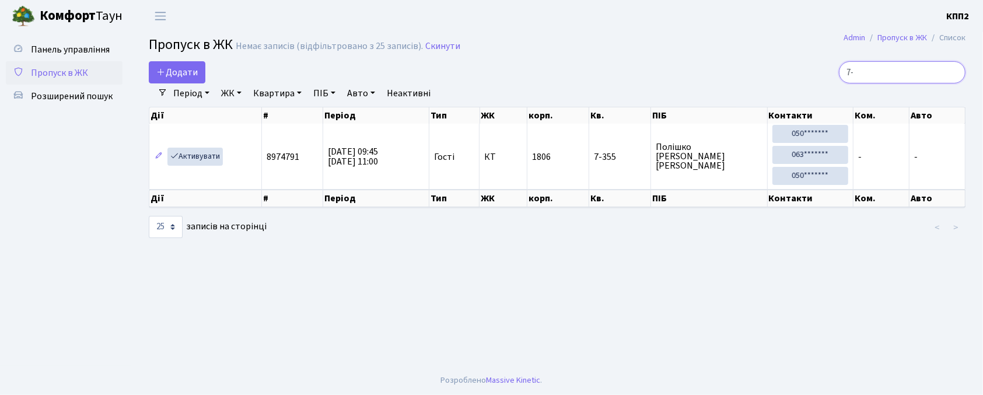
type input "7"
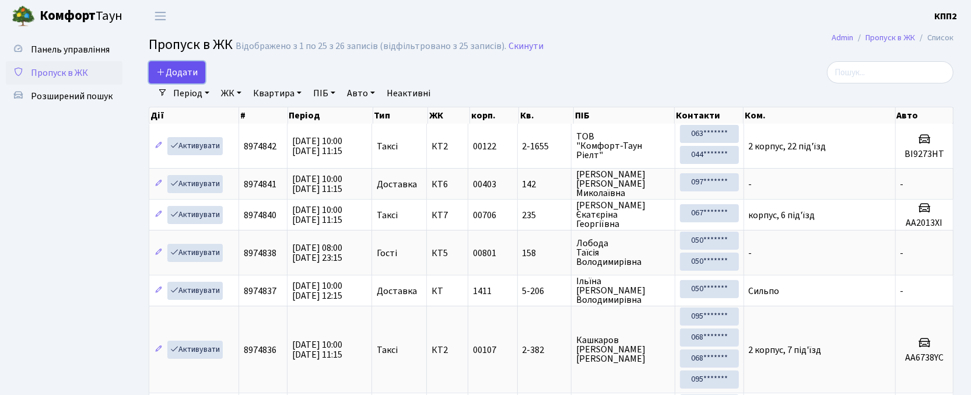
click at [185, 71] on span "Додати" at bounding box center [176, 72] width 41 height 13
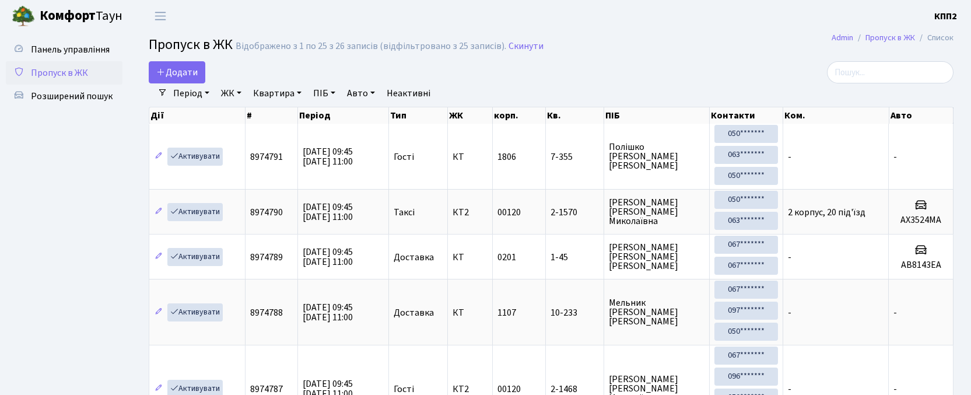
select select "25"
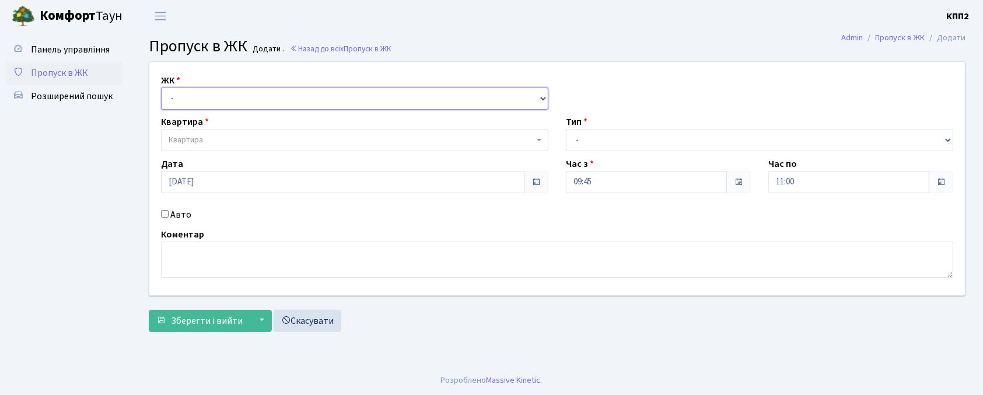
drag, startPoint x: 0, startPoint y: 0, endPoint x: 211, endPoint y: 96, distance: 232.0
click at [211, 96] on select "- КТ, вул. Регенераторна, 4 КТ2, просп. Соборності, 17 КТ3, вул. Березнева, 16 …" at bounding box center [354, 98] width 387 height 22
select select "271"
click at [161, 87] on select "- КТ, вул. Регенераторна, 4 КТ2, просп. Соборності, 17 КТ3, вул. Березнева, 16 …" at bounding box center [354, 98] width 387 height 22
select select
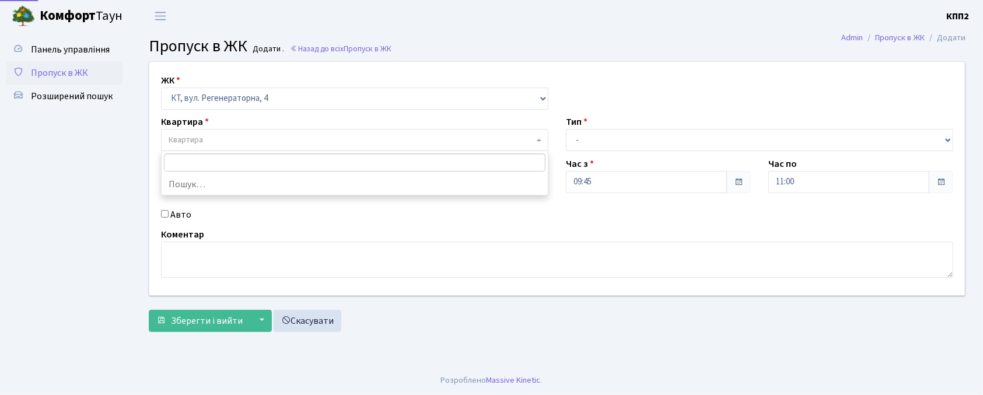
click at [243, 140] on span "Квартира" at bounding box center [351, 140] width 365 height 12
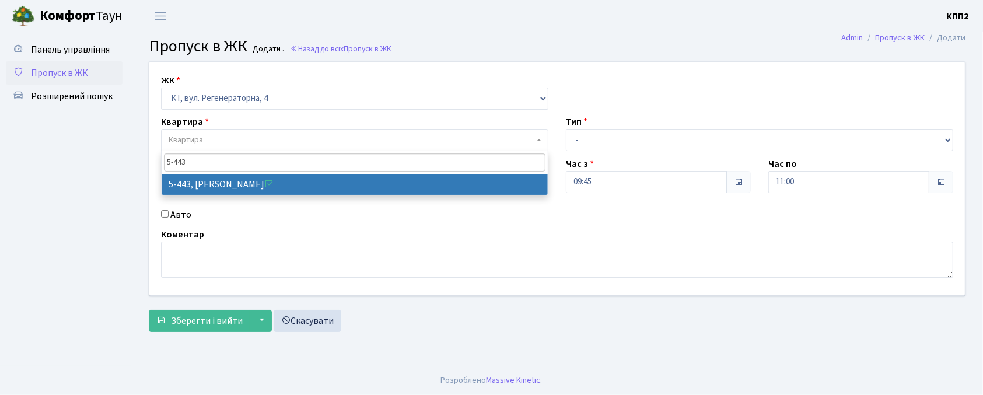
type input "5-443"
select select "2051"
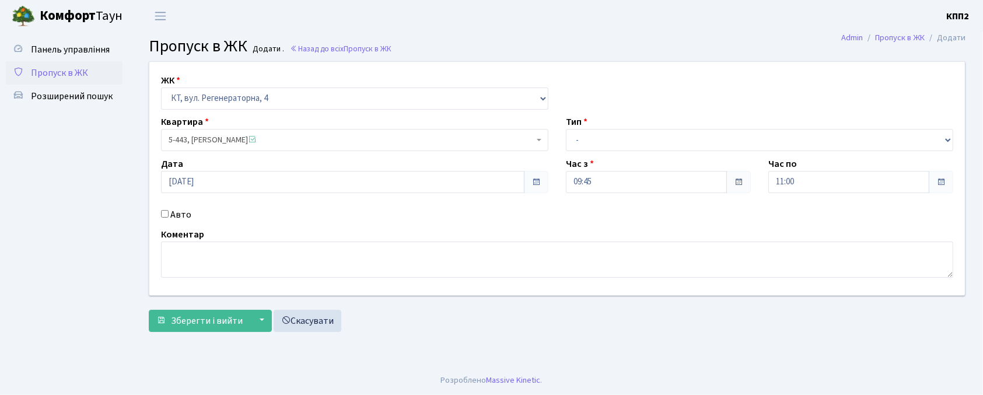
click at [188, 215] on label "Авто" at bounding box center [180, 215] width 21 height 14
click at [169, 215] on input "Авто" at bounding box center [165, 214] width 8 height 8
checkbox input "true"
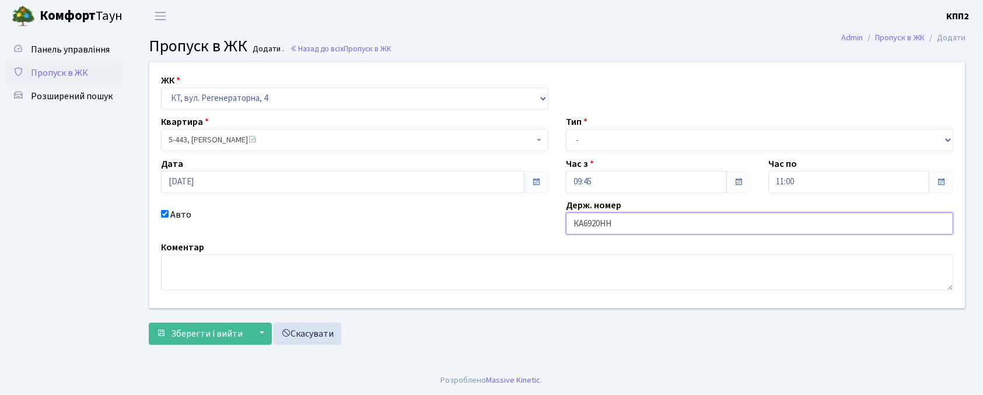
type input "КА6920НН"
click at [619, 143] on select "- Доставка Таксі Гості Сервіс" at bounding box center [759, 140] width 387 height 22
select select "3"
click at [566, 129] on select "- Доставка Таксі Гості Сервіс" at bounding box center [759, 140] width 387 height 22
click at [230, 323] on button "Зберегти і вийти" at bounding box center [199, 334] width 101 height 22
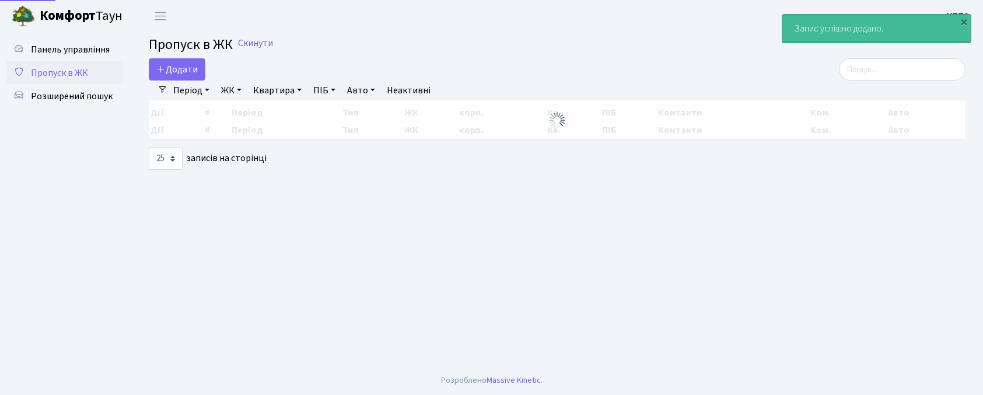
select select "25"
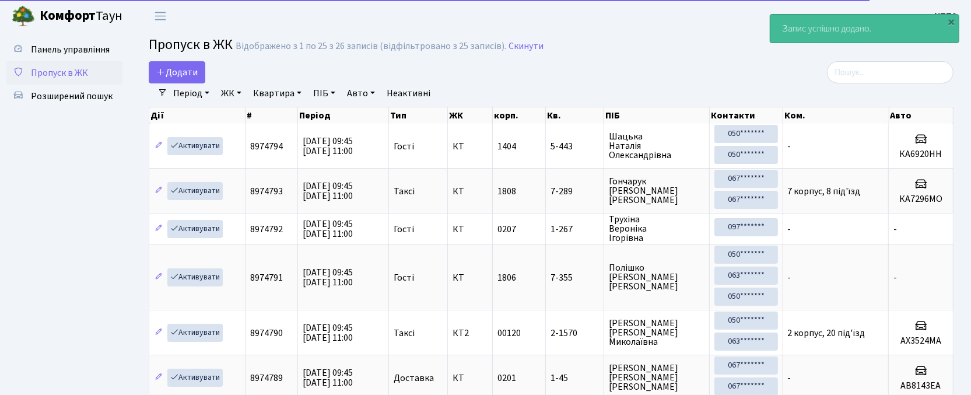
click at [905, 85] on div "Період [DATE] - [DATE] ЖК - КТ, вул. Регенераторна, 4 КТ2, просп. [STREET_ADDRE…" at bounding box center [555, 93] width 777 height 20
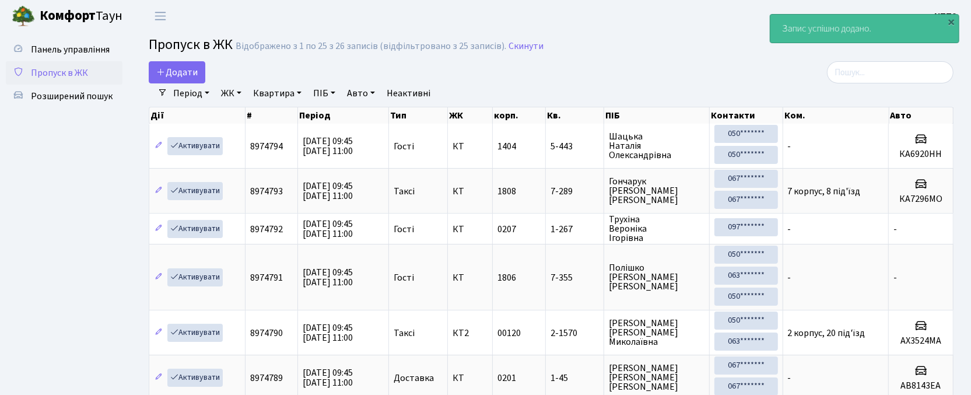
drag, startPoint x: 952, startPoint y: 85, endPoint x: 917, endPoint y: 75, distance: 36.9
click at [952, 85] on nav "Фільтри Період [DATE] - [DATE] ЖК - КТ, вул. Регенераторна, 4 КТ2, просп. [STRE…" at bounding box center [551, 93] width 805 height 20
click at [916, 75] on input "search" at bounding box center [890, 72] width 127 height 22
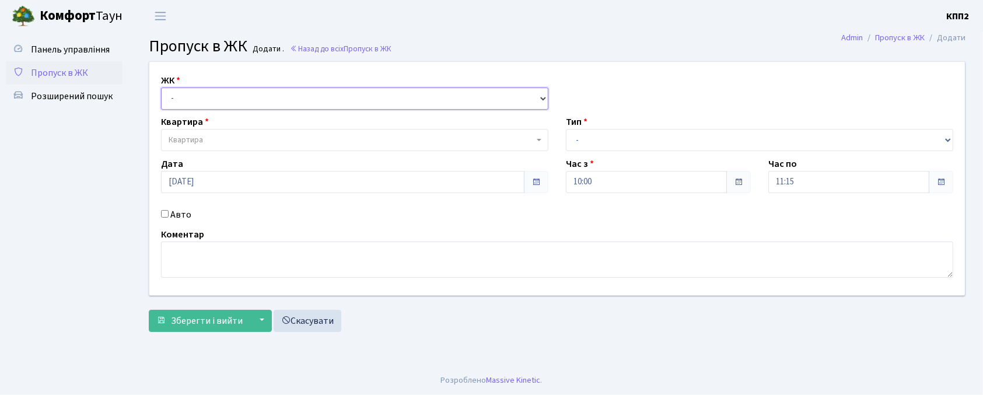
click at [201, 99] on select "- КТ, вул. Регенераторна, 4 КТ2, просп. [STREET_ADDRESS] [STREET_ADDRESS] [PERS…" at bounding box center [354, 98] width 387 height 22
select select "271"
click at [161, 87] on select "- КТ, вул. Регенераторна, 4 КТ2, просп. [STREET_ADDRESS] [STREET_ADDRESS] [PERS…" at bounding box center [354, 98] width 387 height 22
select select
click at [204, 138] on span "Квартира" at bounding box center [351, 140] width 365 height 12
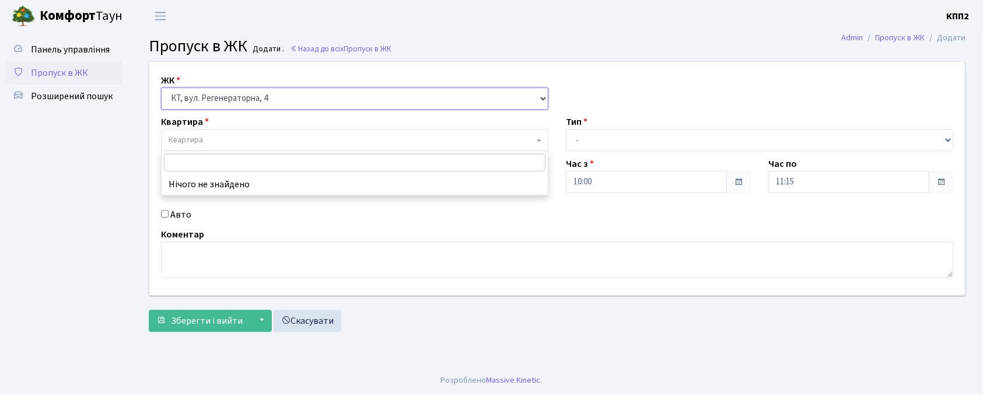
drag, startPoint x: 287, startPoint y: 86, endPoint x: 293, endPoint y: 96, distance: 11.5
click at [287, 86] on div "ЖК - КТ, вул. Регенераторна, 4 КТ2, просп. Соборності, 17 КТ3, вул. Березнева, …" at bounding box center [354, 91] width 405 height 36
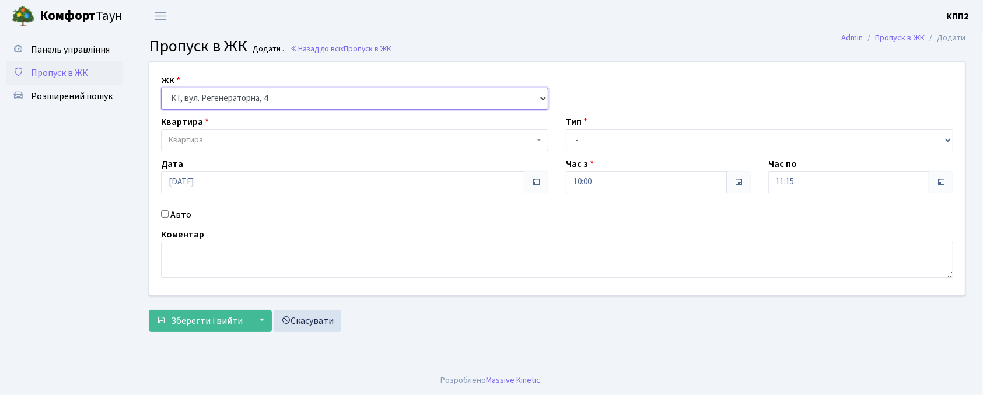
select select "302"
click at [161, 87] on select "- КТ, вул. Регенераторна, 4 КТ2, просп. Соборності, 17 КТ3, вул. Березнева, 16 …" at bounding box center [354, 98] width 387 height 22
select select
click at [171, 215] on label "Авто" at bounding box center [180, 215] width 21 height 14
click at [169, 215] on input "Авто" at bounding box center [165, 214] width 8 height 8
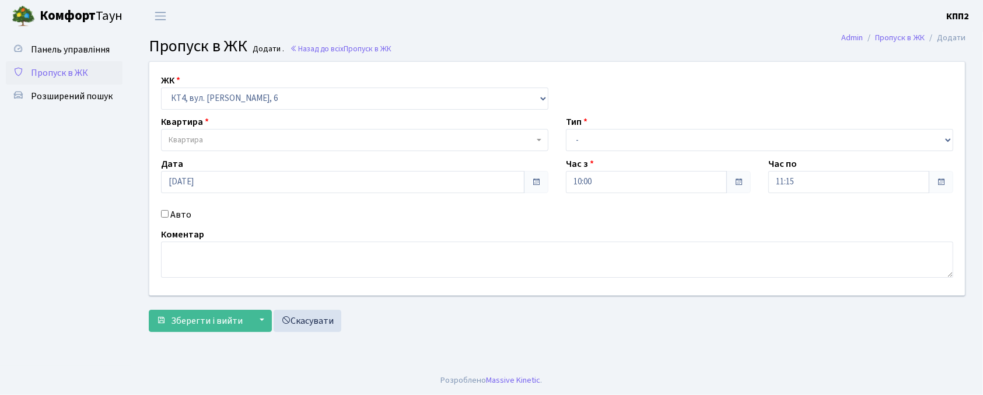
checkbox input "true"
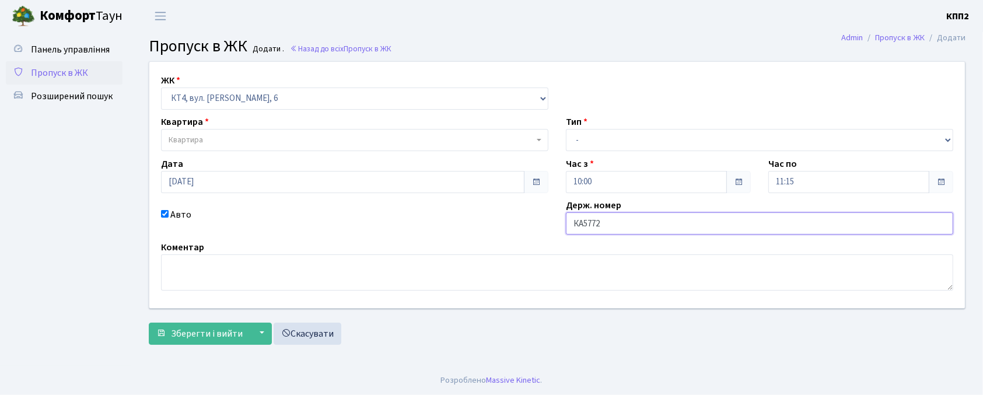
type input "КА5772ВК"
click at [313, 138] on span "Квартира" at bounding box center [351, 140] width 365 height 12
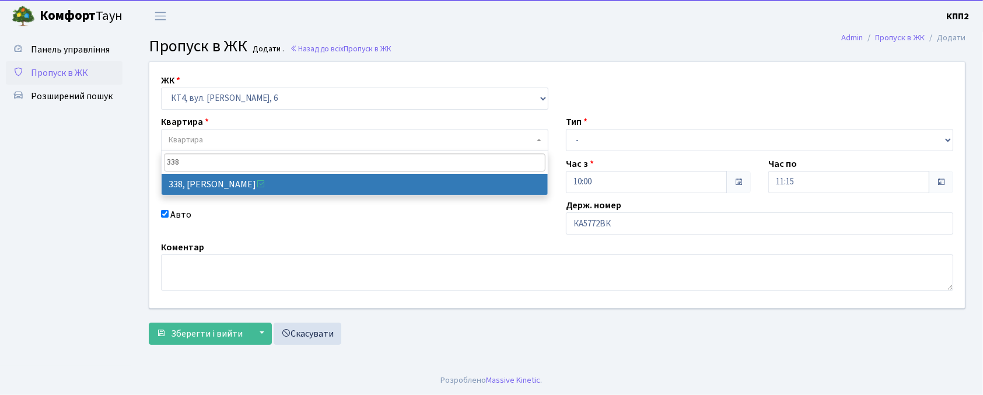
type input "338"
select select "17045"
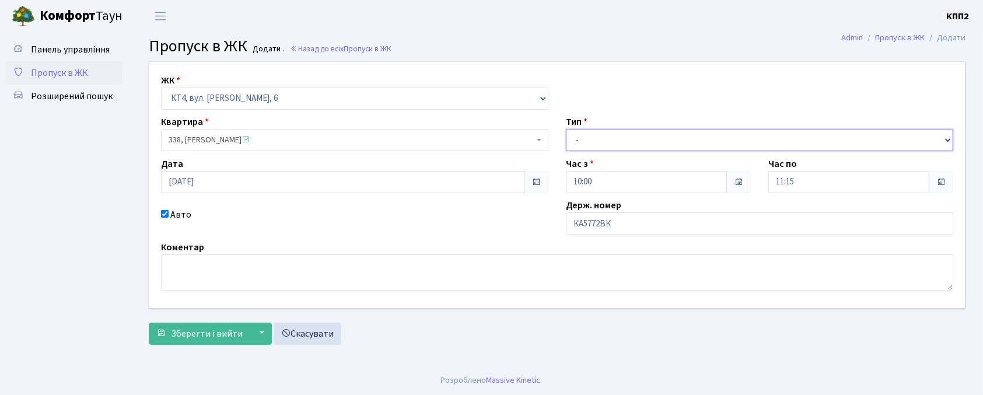
click at [601, 147] on select "- Доставка Таксі Гості Сервіс" at bounding box center [759, 140] width 387 height 22
select select "2"
click at [566, 129] on select "- Доставка Таксі Гості Сервіс" at bounding box center [759, 140] width 387 height 22
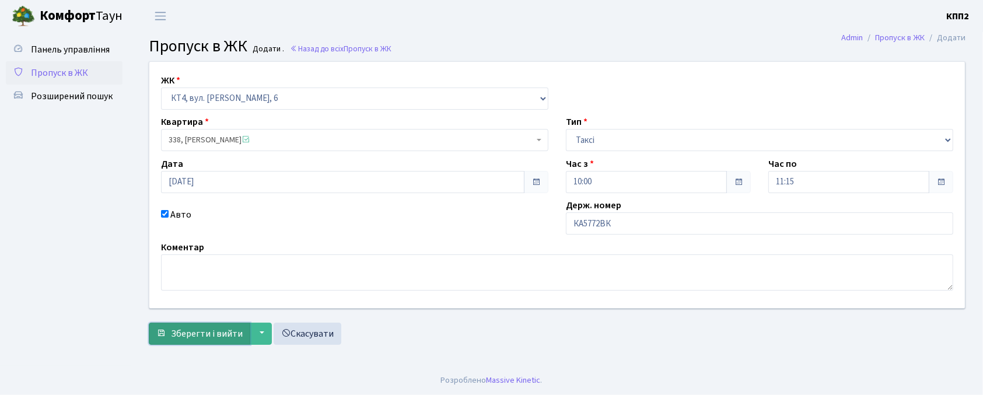
click at [161, 332] on span "submit" at bounding box center [160, 332] width 9 height 9
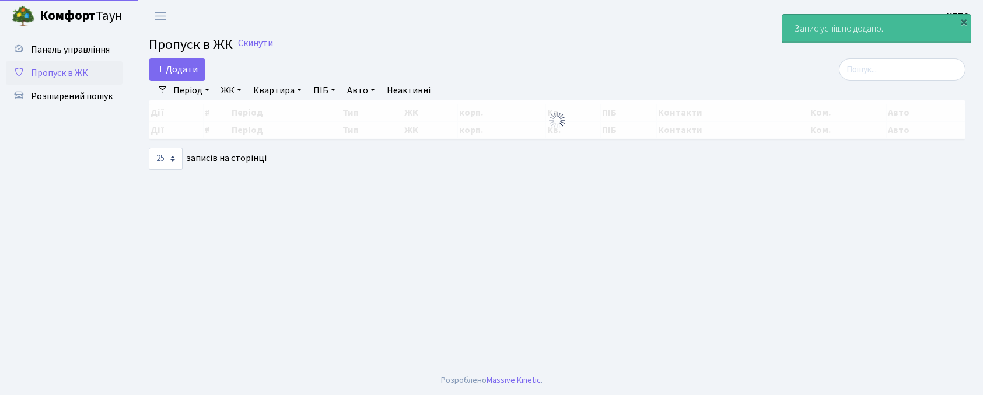
select select "25"
click at [929, 78] on input "search" at bounding box center [902, 69] width 127 height 22
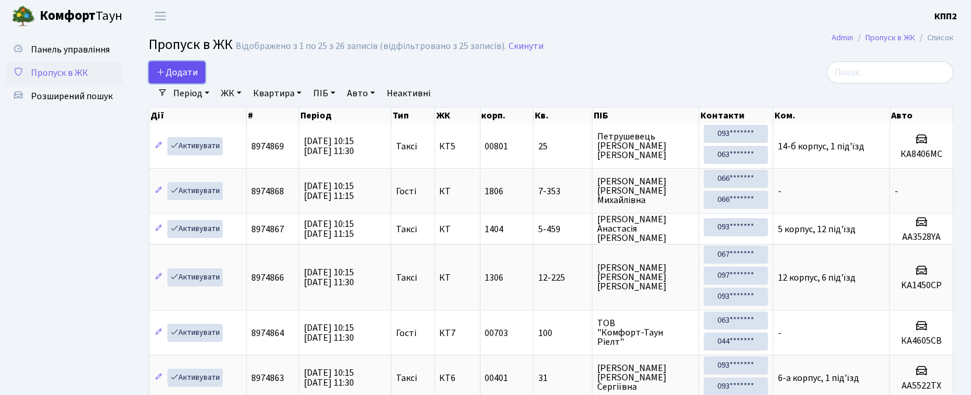
click at [185, 72] on span "Додати" at bounding box center [176, 72] width 41 height 13
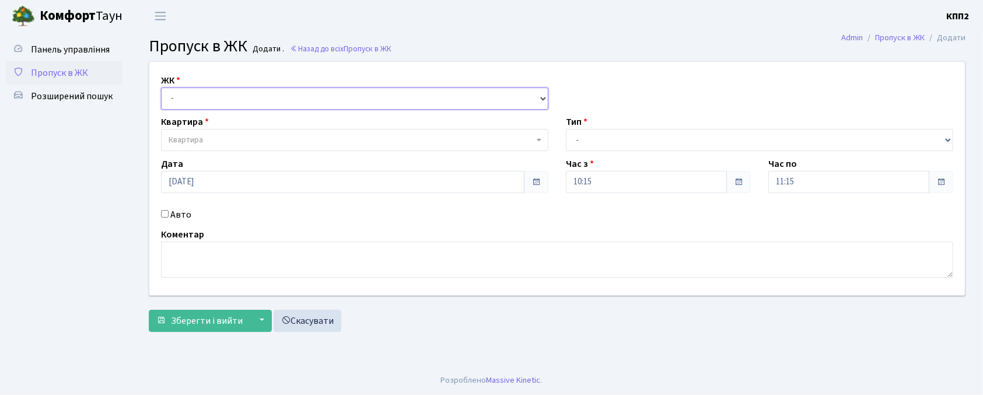
click at [198, 91] on select "- КТ, вул. Регенераторна, 4 КТ2, просп. [STREET_ADDRESS] [STREET_ADDRESS] [PERS…" at bounding box center [354, 98] width 387 height 22
select select "271"
click at [161, 87] on select "- КТ, вул. Регенераторна, 4 КТ2, просп. [STREET_ADDRESS] [STREET_ADDRESS] [PERS…" at bounding box center [354, 98] width 387 height 22
select select
click at [209, 139] on span "Квартира" at bounding box center [351, 140] width 365 height 12
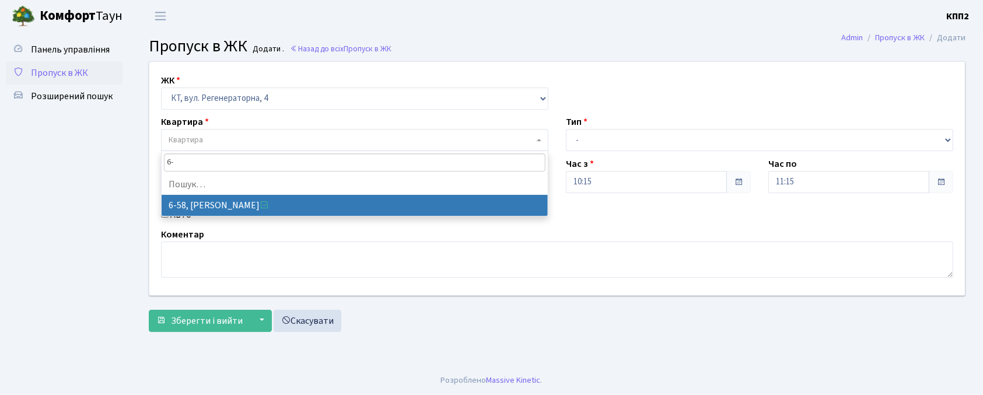
type input "6"
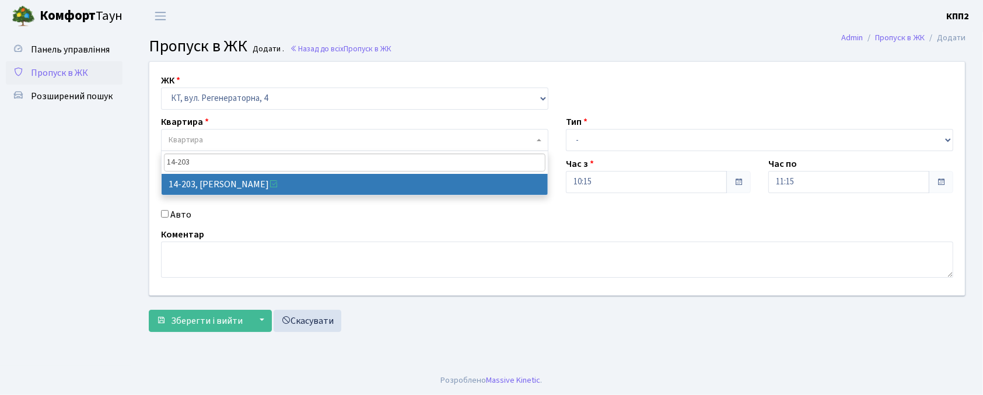
type input "14-203"
select select "7580"
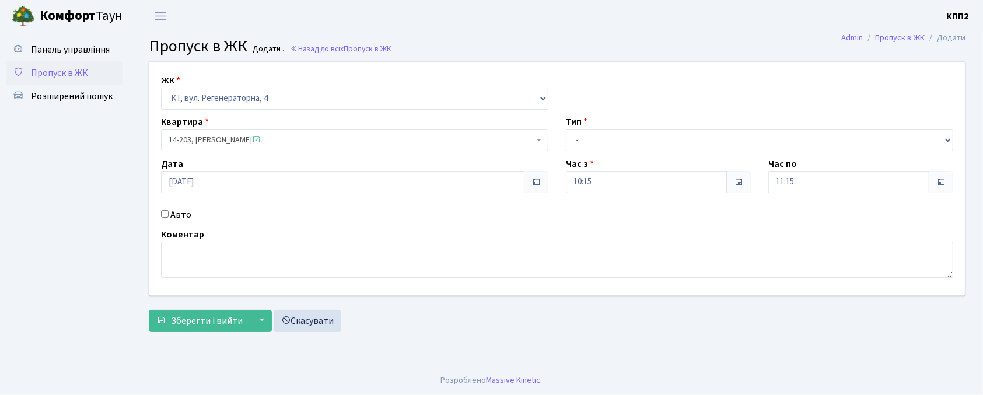
click at [589, 126] on div "Тип - Доставка Таксі Гості Сервіс" at bounding box center [759, 133] width 405 height 36
drag, startPoint x: 591, startPoint y: 138, endPoint x: 593, endPoint y: 148, distance: 10.1
click at [593, 140] on select "- Доставка Таксі Гості Сервіс" at bounding box center [759, 140] width 387 height 22
select select "2"
click at [566, 129] on select "- Доставка Таксі Гості Сервіс" at bounding box center [759, 140] width 387 height 22
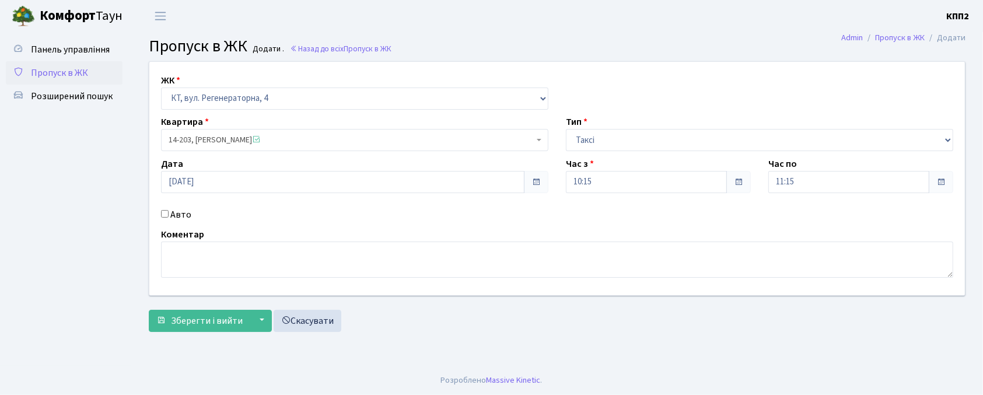
click at [178, 215] on label "Авто" at bounding box center [180, 215] width 21 height 14
click at [169, 215] on input "Авто" at bounding box center [165, 214] width 8 height 8
checkbox input "true"
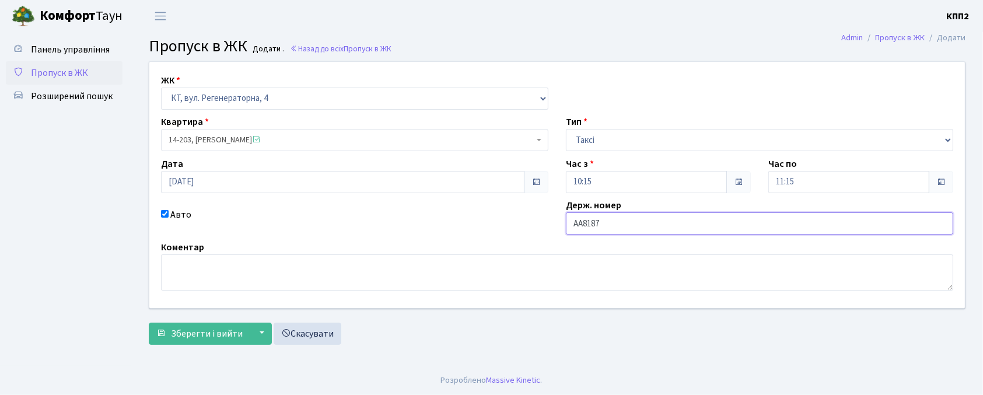
type input "АА8187МО"
drag, startPoint x: 173, startPoint y: 329, endPoint x: 183, endPoint y: 320, distance: 13.6
click at [173, 329] on span "Зберегти і вийти" at bounding box center [207, 333] width 72 height 13
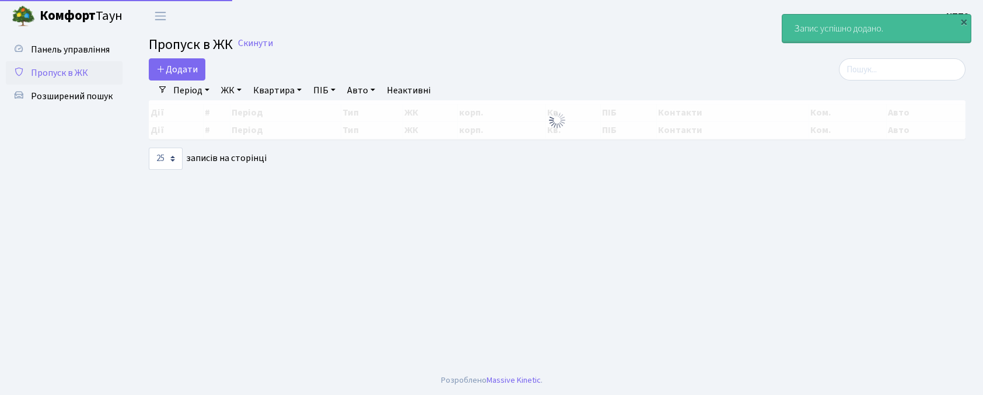
select select "25"
click at [892, 70] on input "search" at bounding box center [902, 69] width 127 height 22
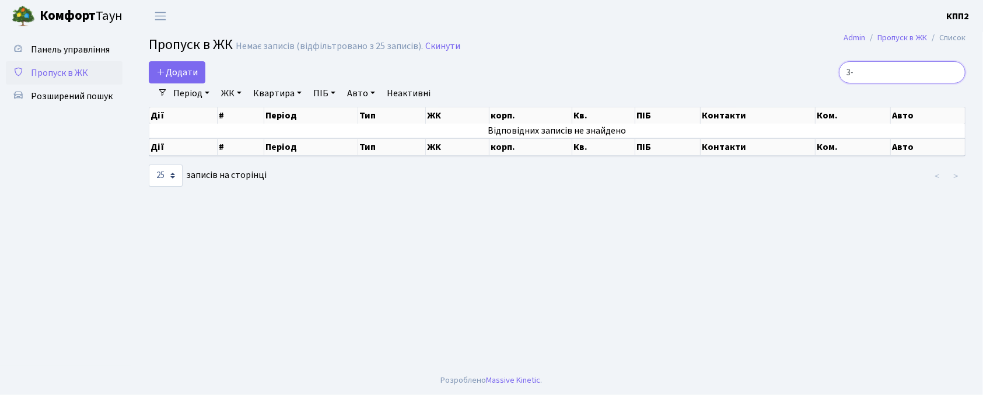
type input "3"
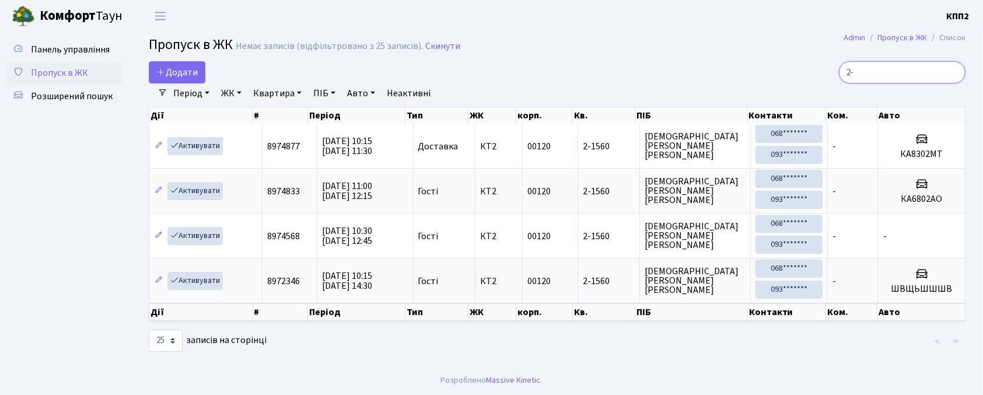
type input "2"
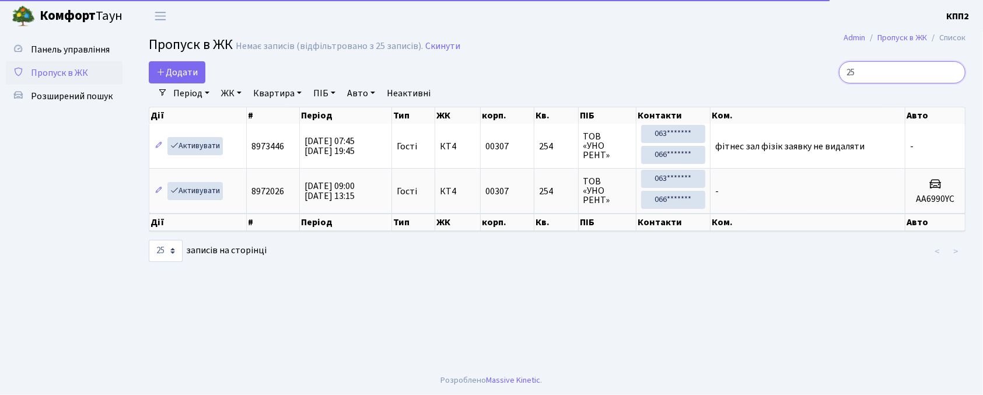
type input "2"
